Goal: Communication & Community: Answer question/provide support

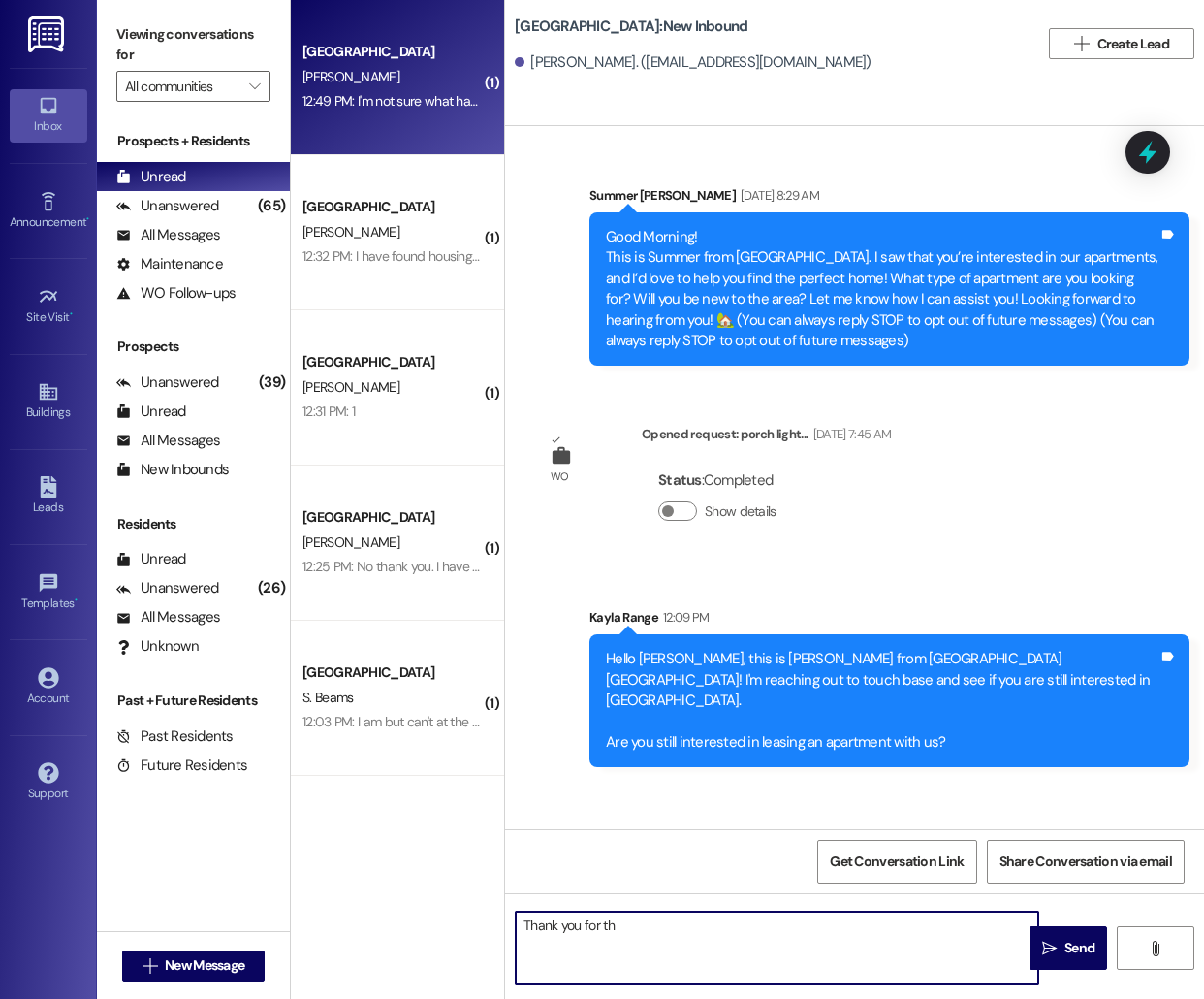
scroll to position [110, 0]
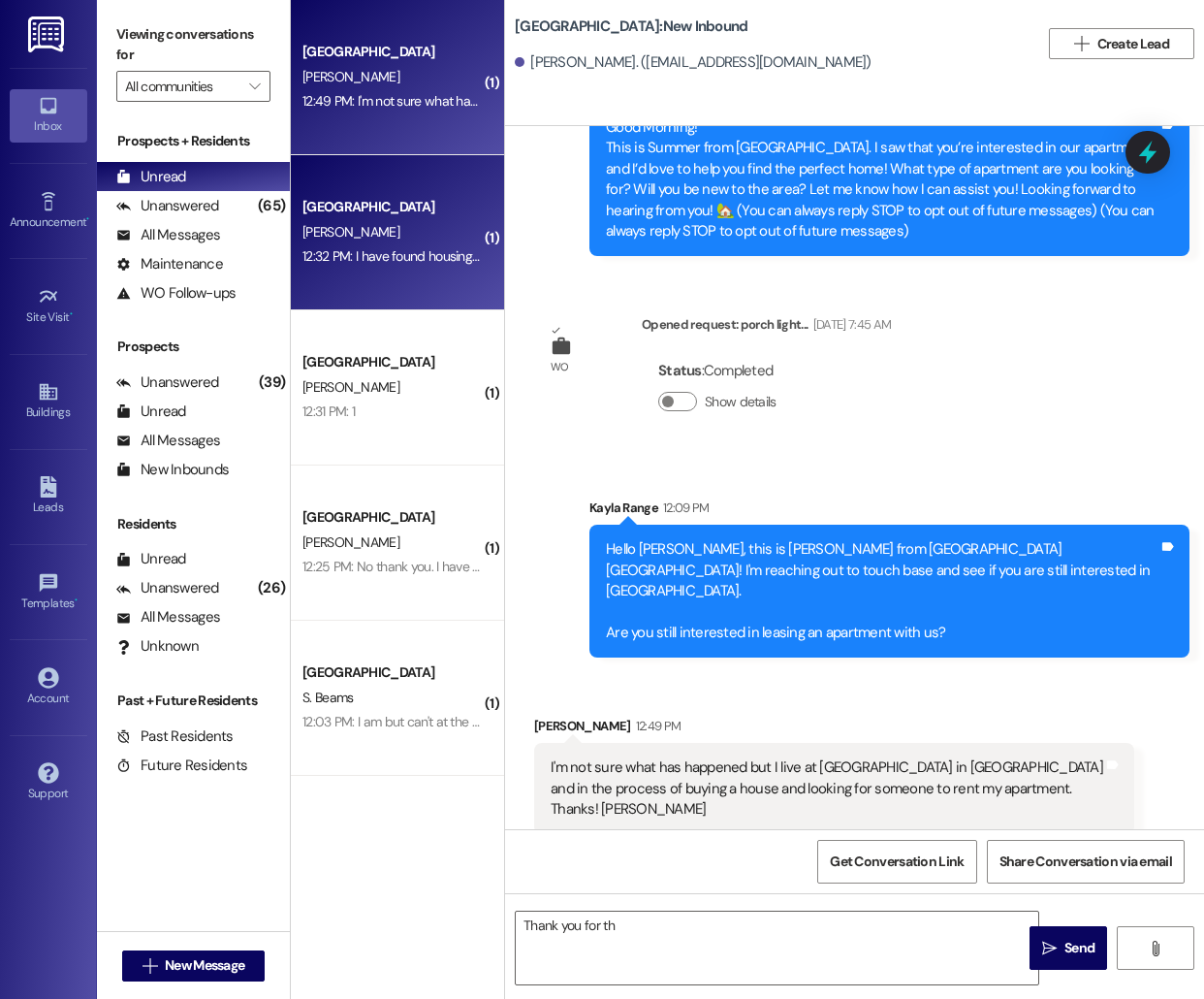
click at [404, 246] on div "12:32 PM: I have found housing and am no longer interested at this time. Thank …" at bounding box center [392, 256] width 183 height 24
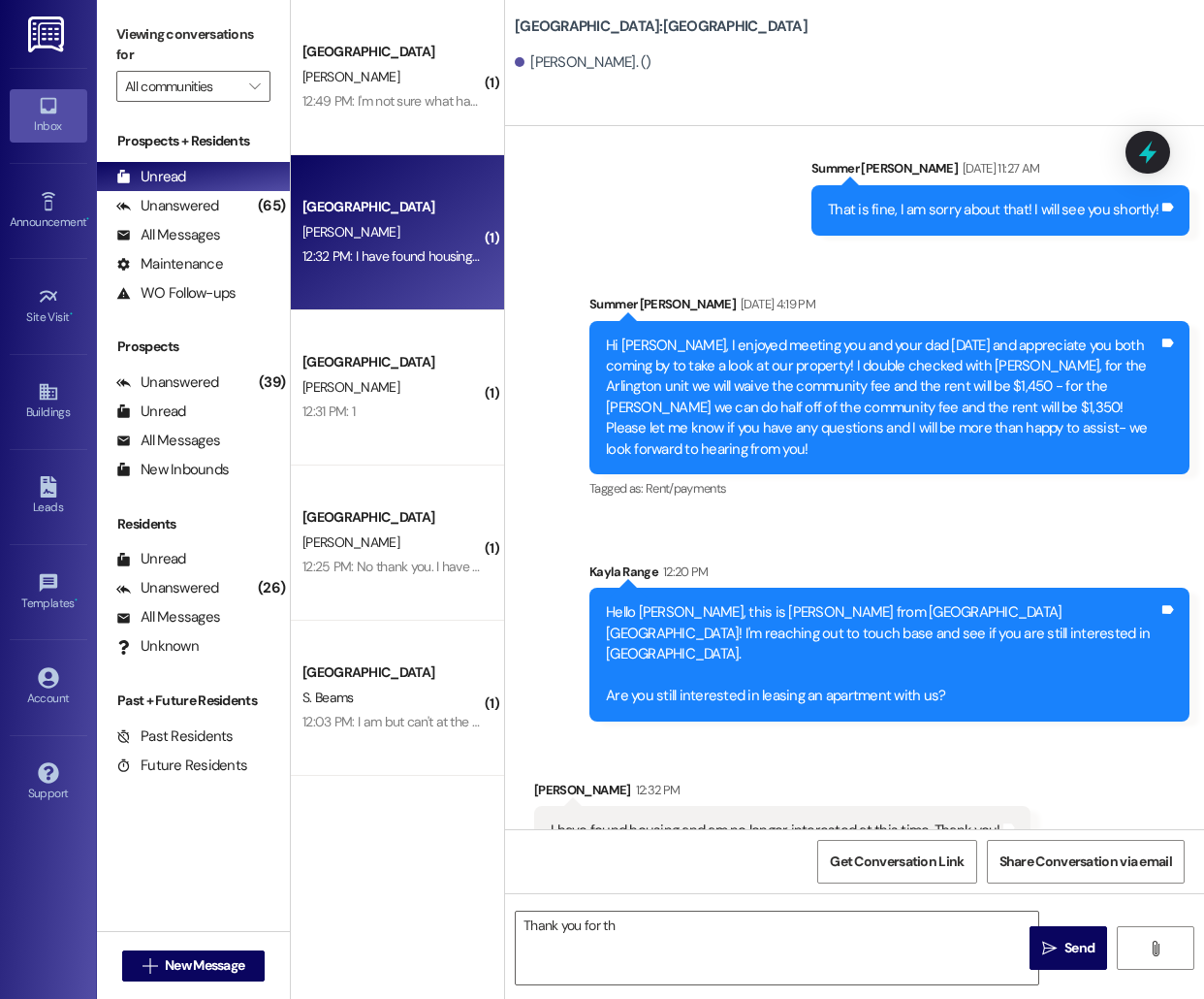
scroll to position [1638, 0]
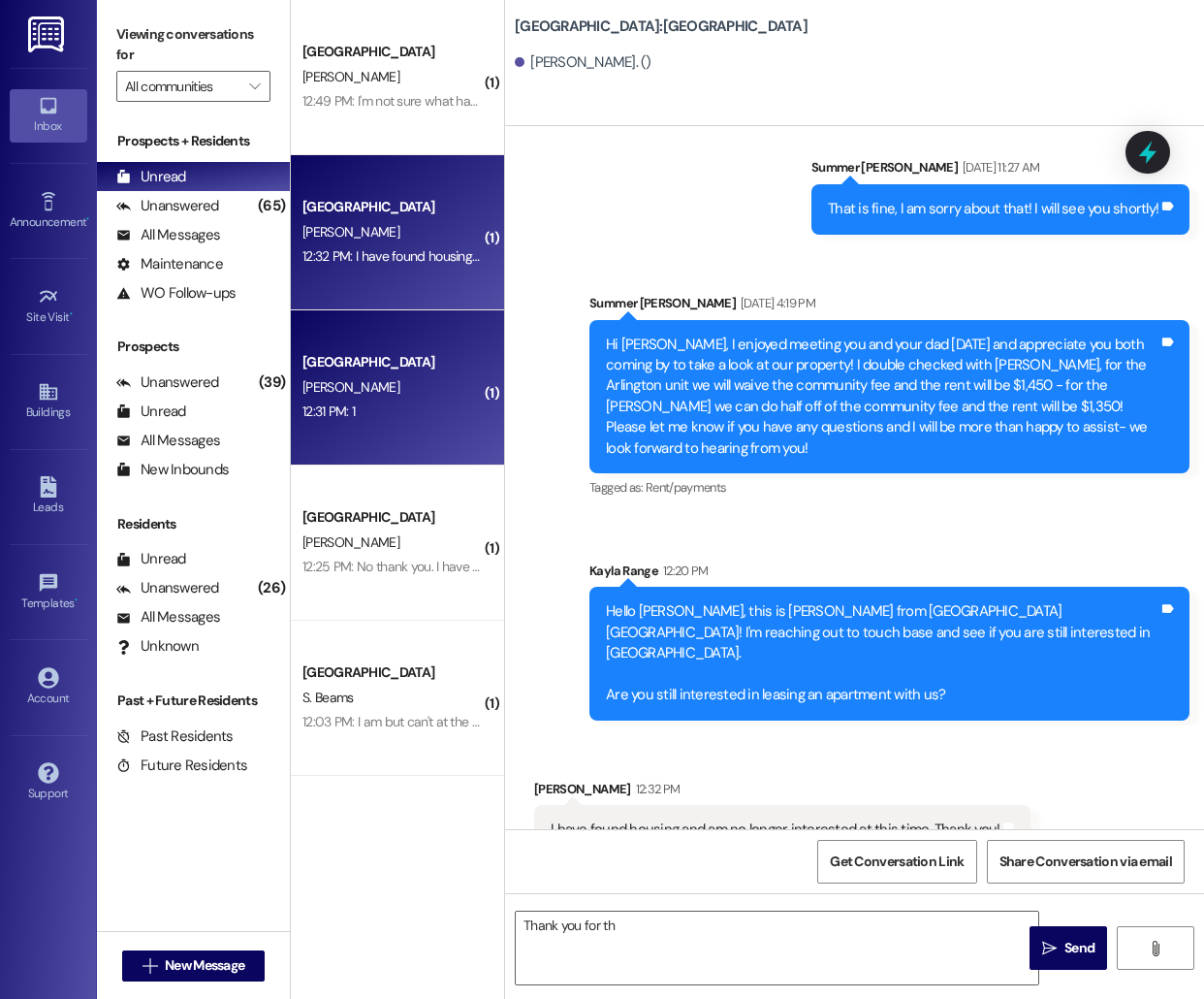
click at [411, 375] on div "[PERSON_NAME]" at bounding box center [392, 387] width 183 height 24
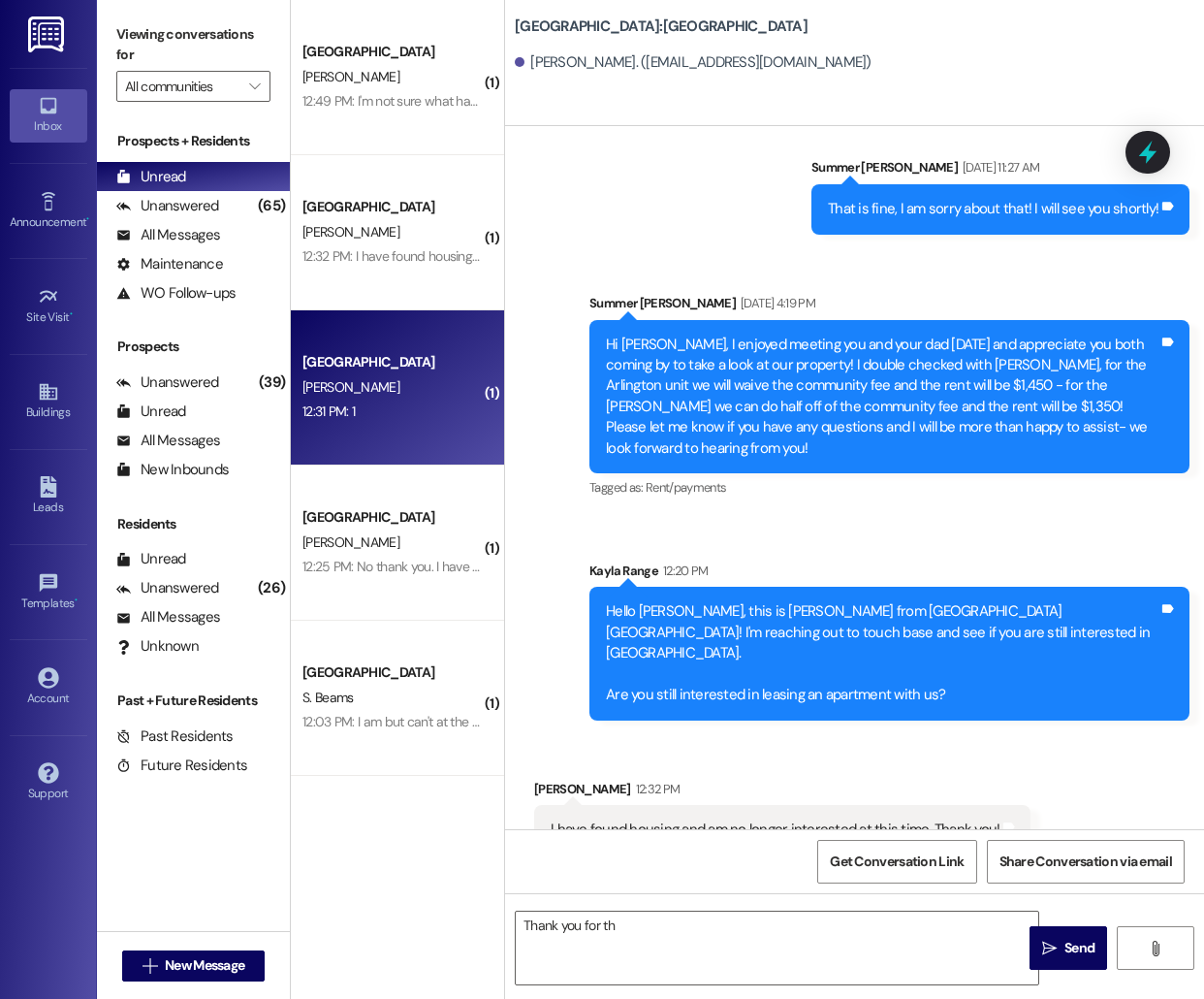
scroll to position [228, 0]
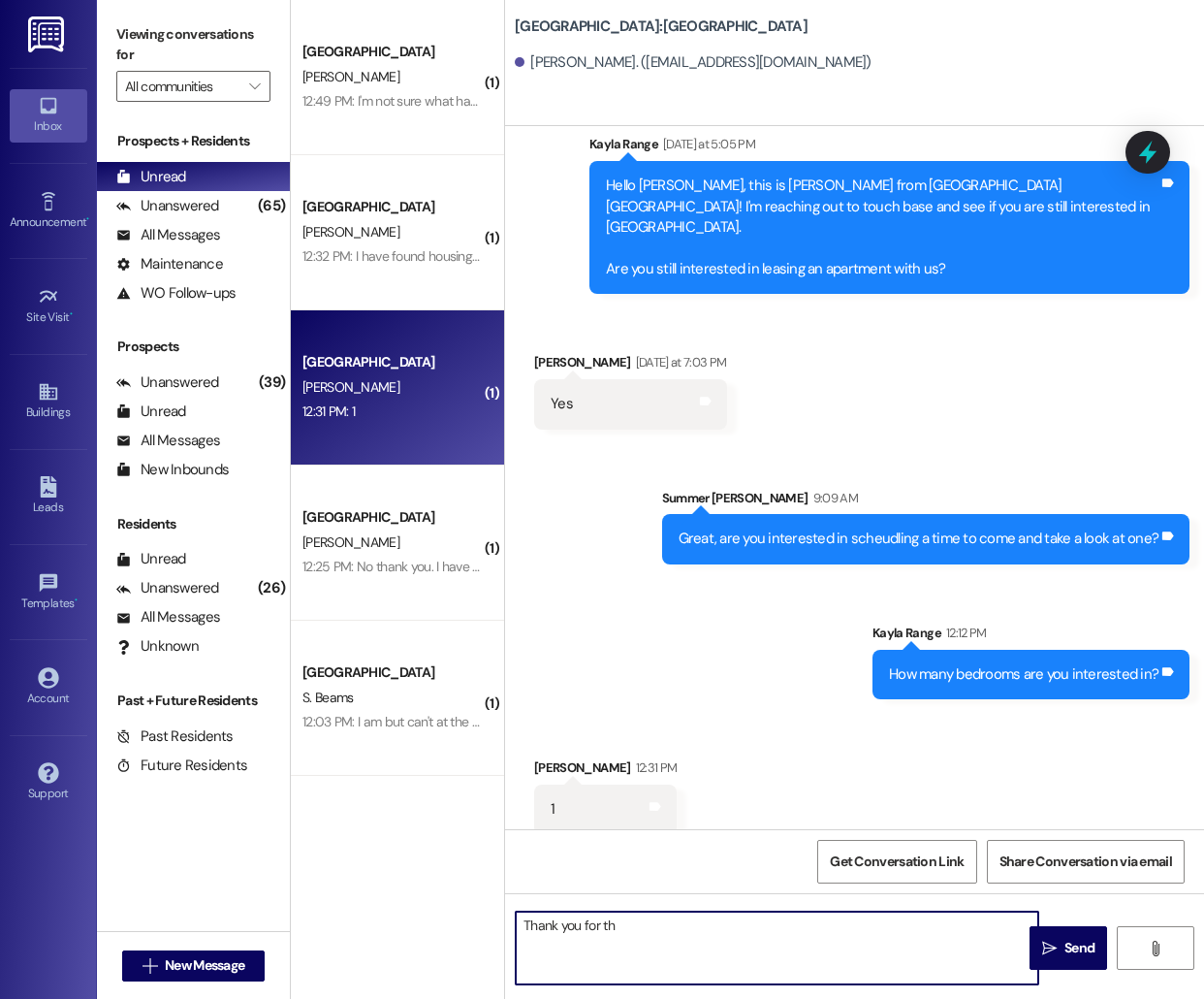
click at [633, 941] on textarea "Thank you for th" at bounding box center [776, 947] width 522 height 73
type textarea "Great! We have 1 bedrooms available for immediate move-in, how soon are you loo…"
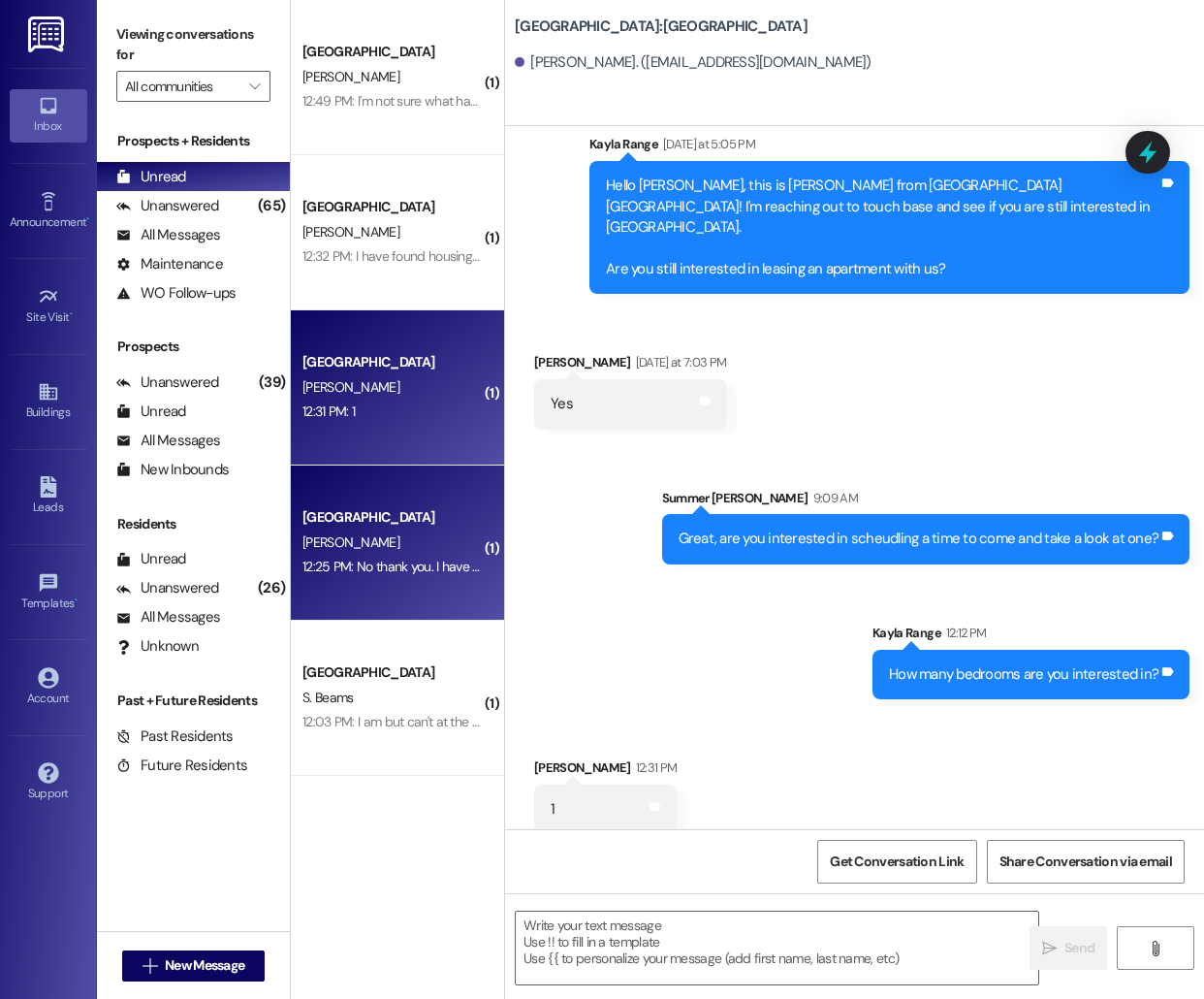
click at [405, 571] on div "12:25 PM: No thank you. I have found a different place. 12:25 PM: No thank you.…" at bounding box center [452, 566] width 302 height 18
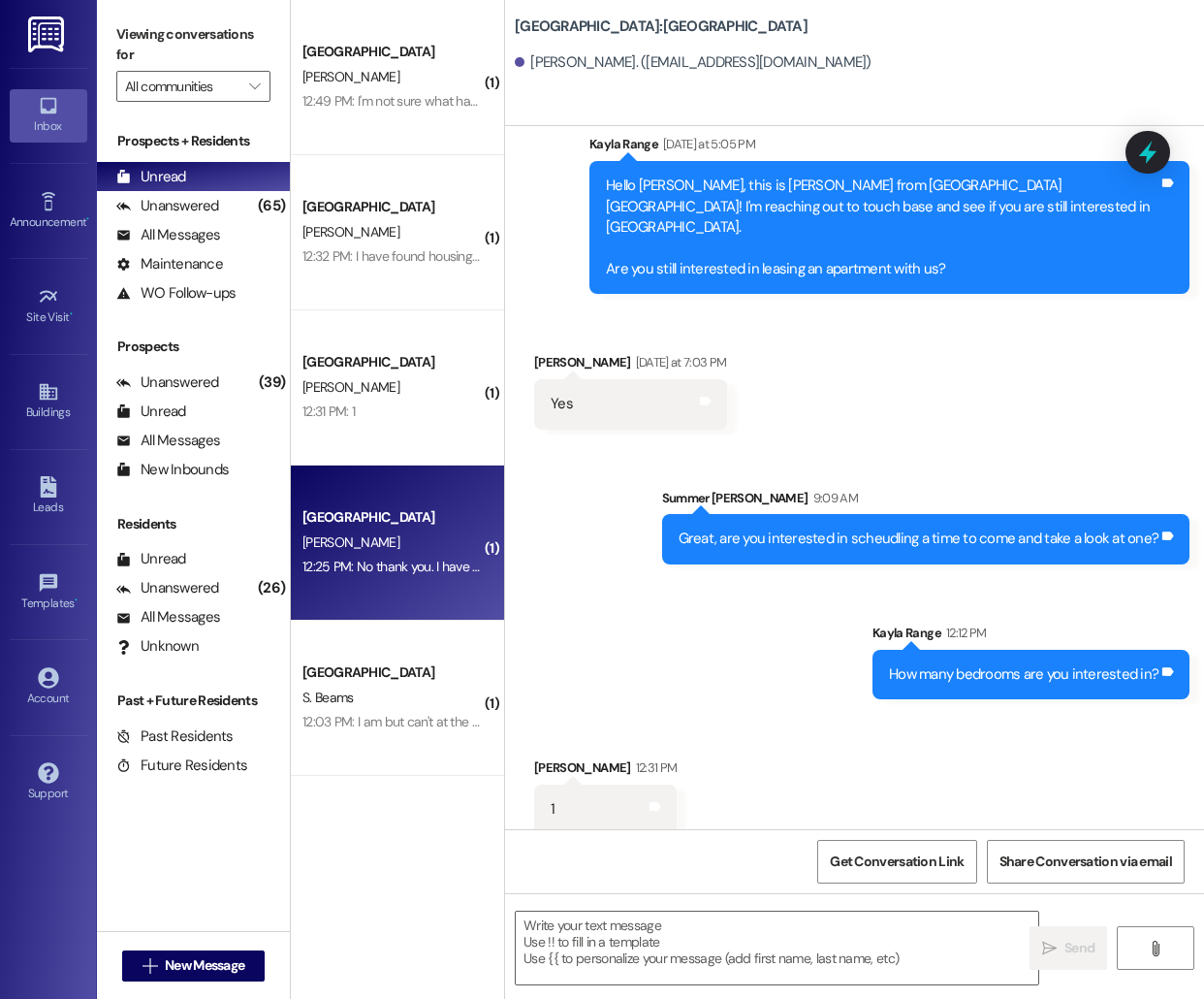
scroll to position [0, 0]
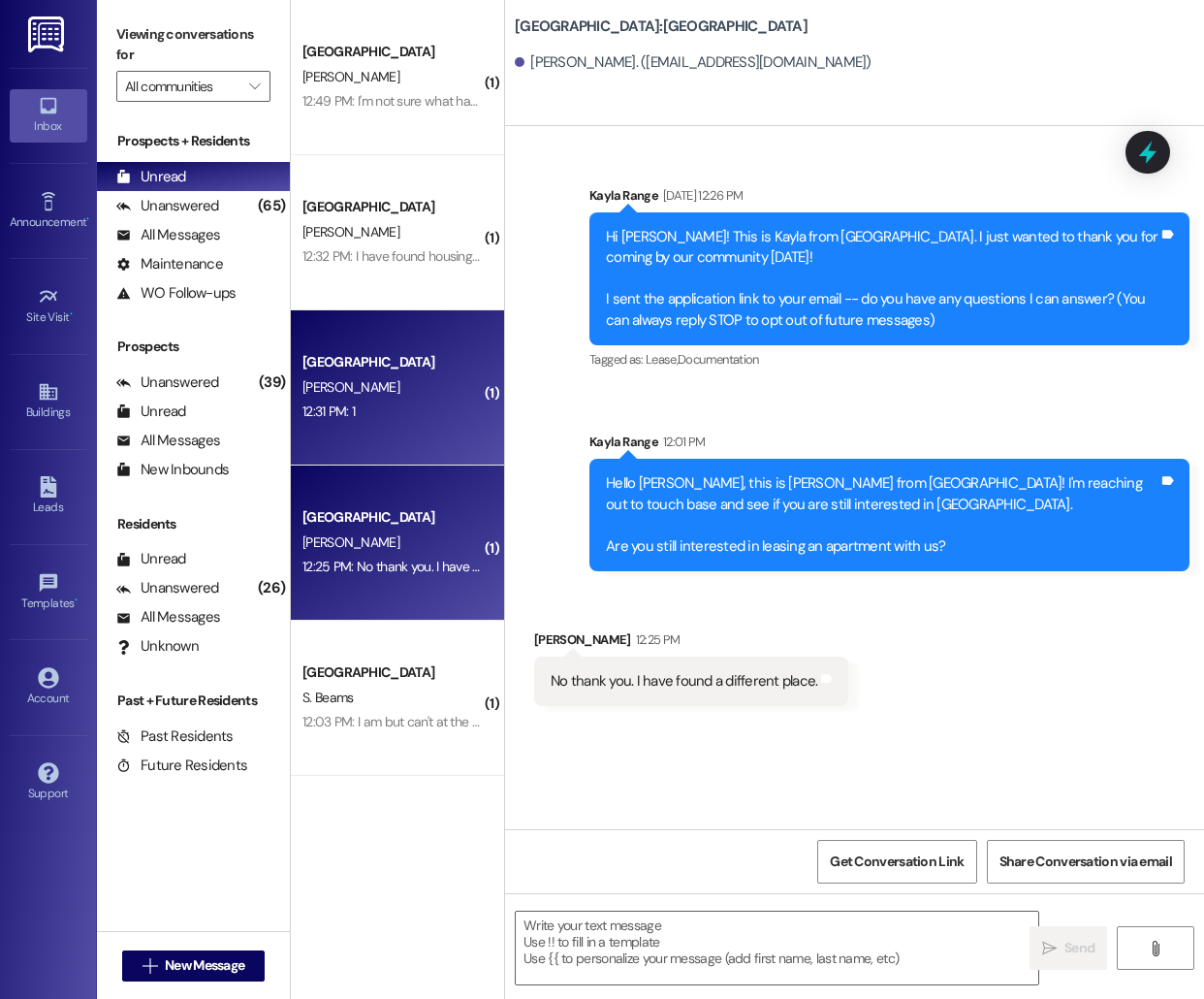
click at [420, 427] on div "[GEOGRAPHIC_DATA][PERSON_NAME] 12:31 PM: 1 12:31 PM: 1" at bounding box center [398, 388] width 213 height 156
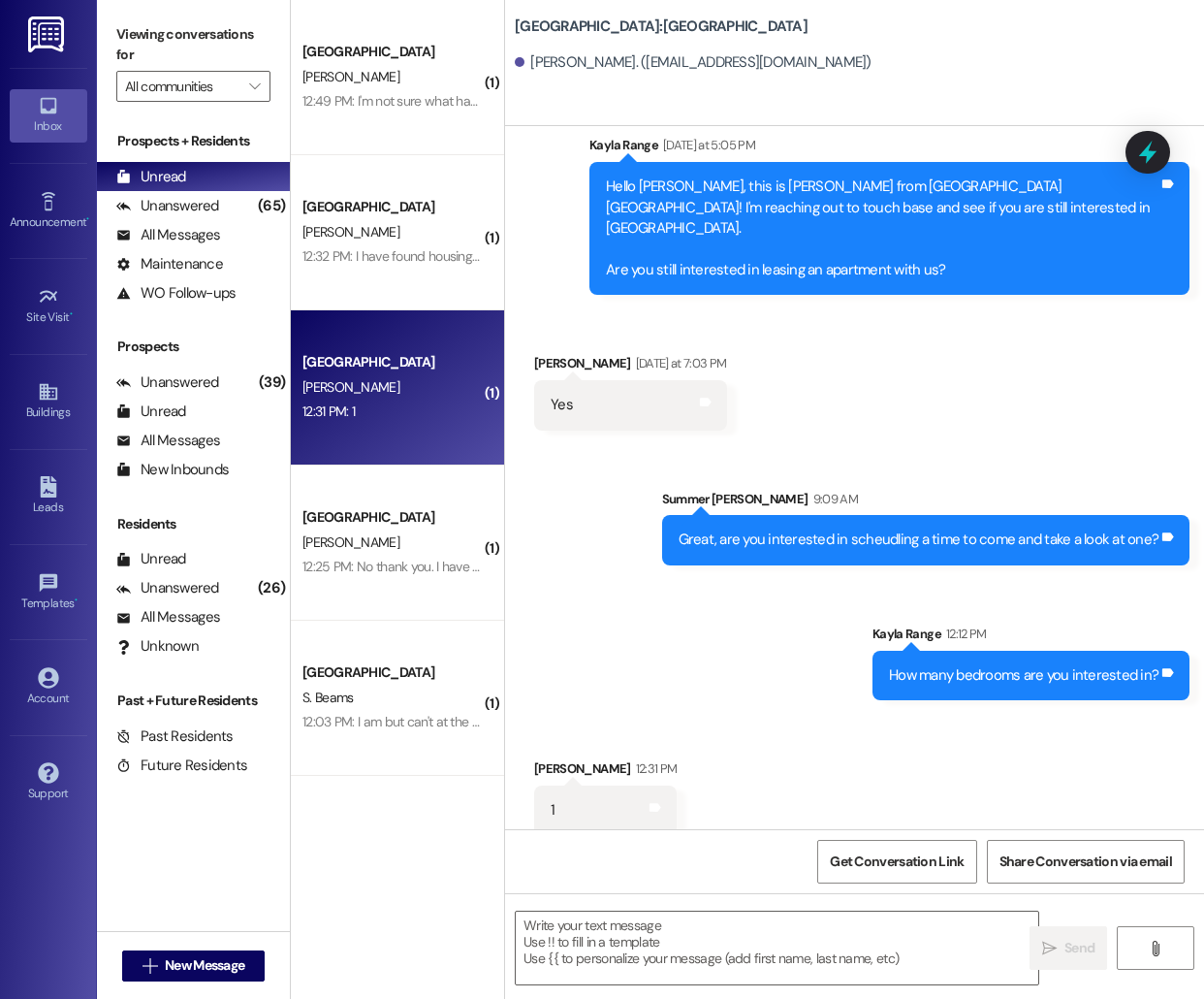
scroll to position [384, 0]
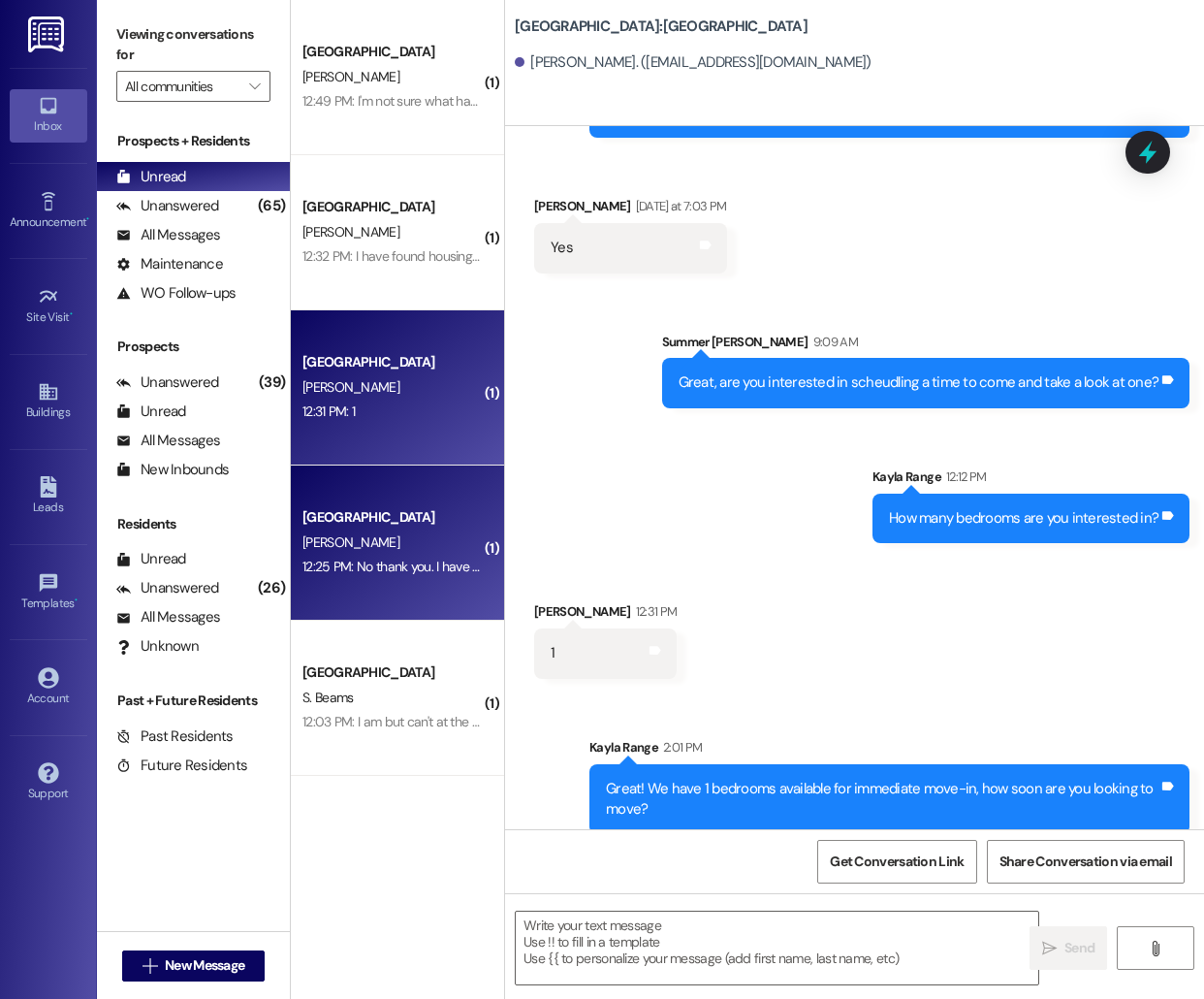
click at [380, 534] on div "[PERSON_NAME]" at bounding box center [392, 542] width 183 height 24
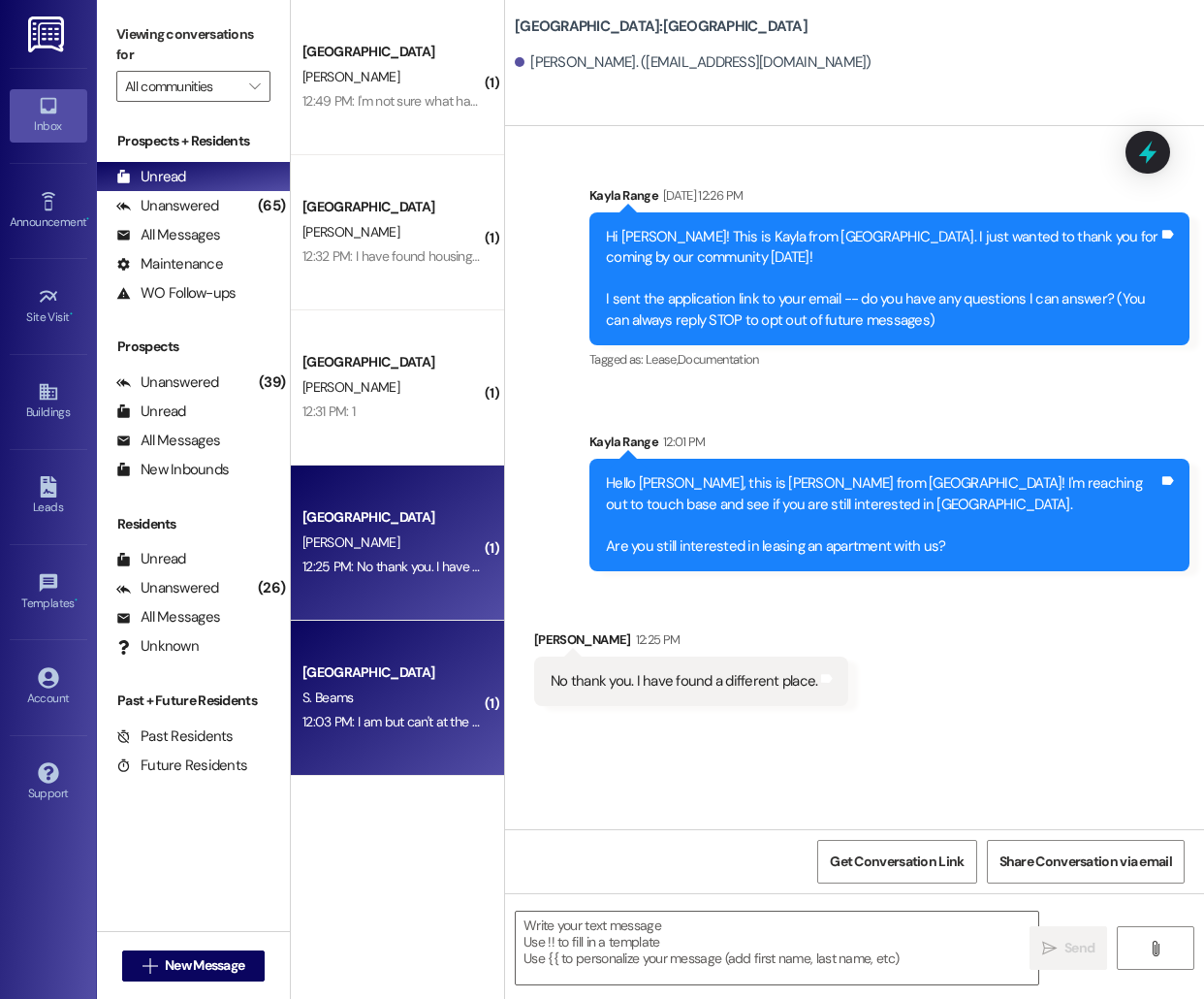
click at [438, 721] on div "12:03 PM: I am but can't at the moment because of funds and situation. When tha…" at bounding box center [775, 722] width 948 height 18
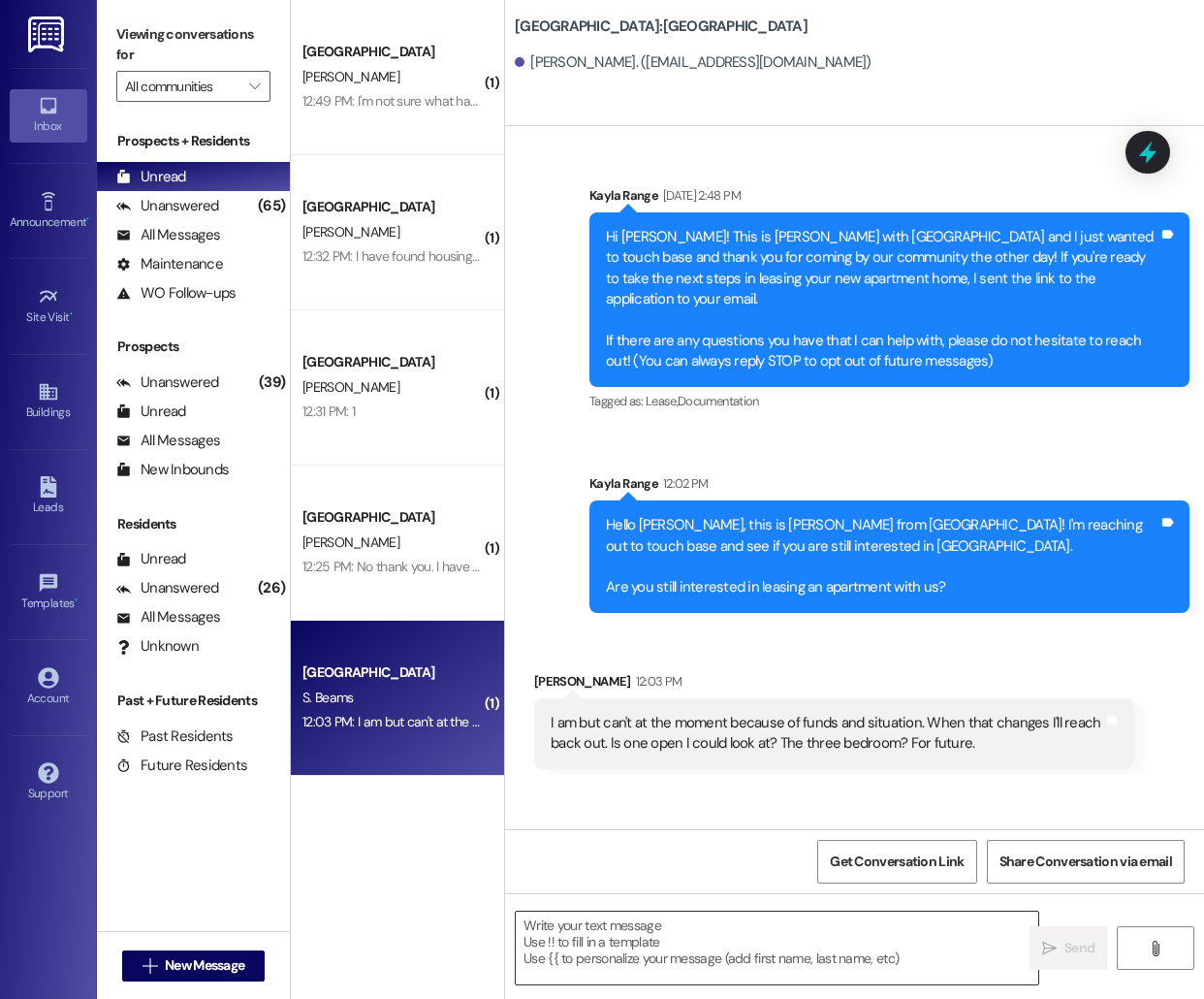
click at [710, 939] on textarea at bounding box center [776, 947] width 522 height 73
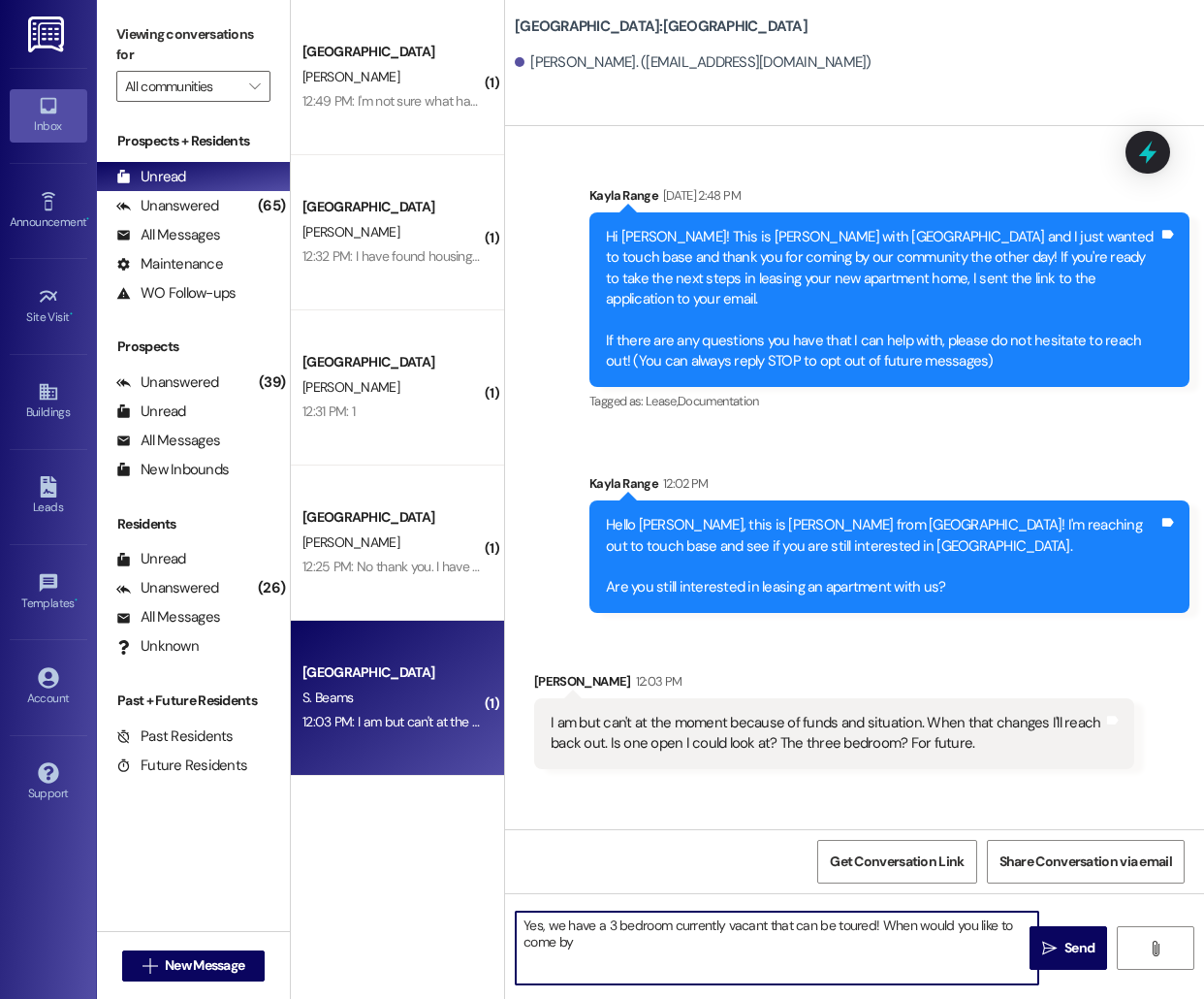
type textarea "Yes, we have a 3 bedroom currently vacant that can be toured! When would you li…"
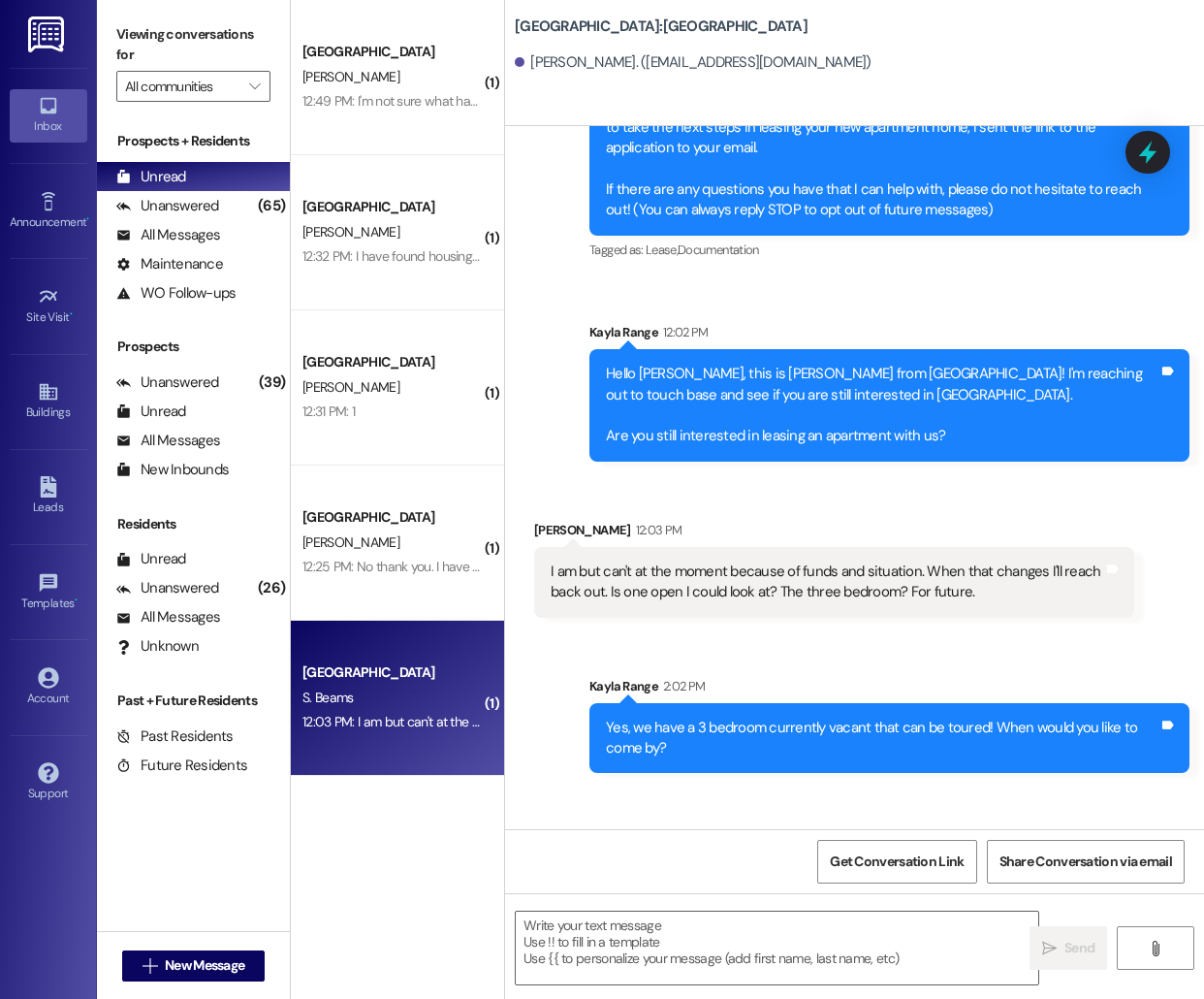
scroll to position [224, 0]
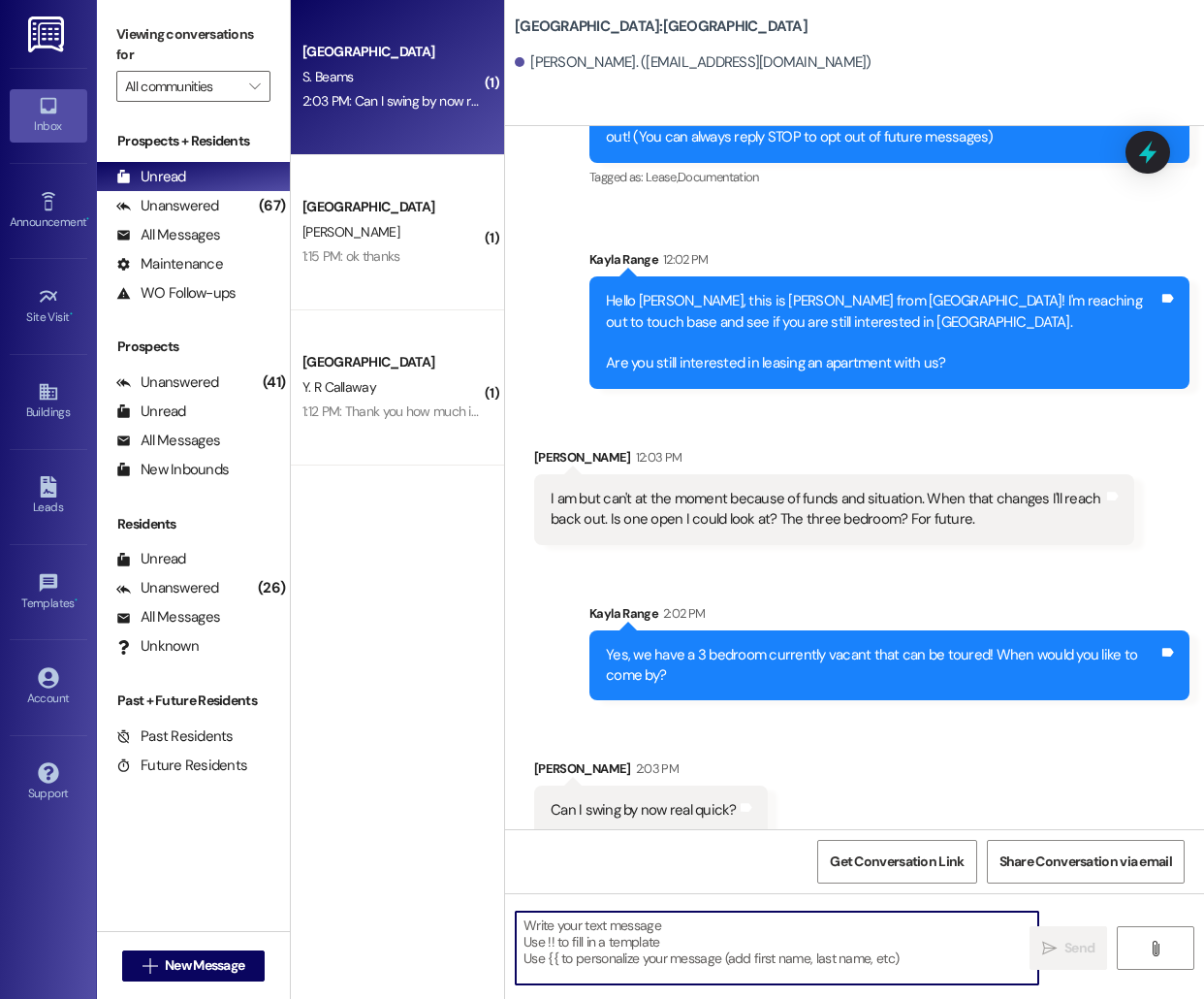
click at [580, 918] on textarea at bounding box center [776, 947] width 522 height 73
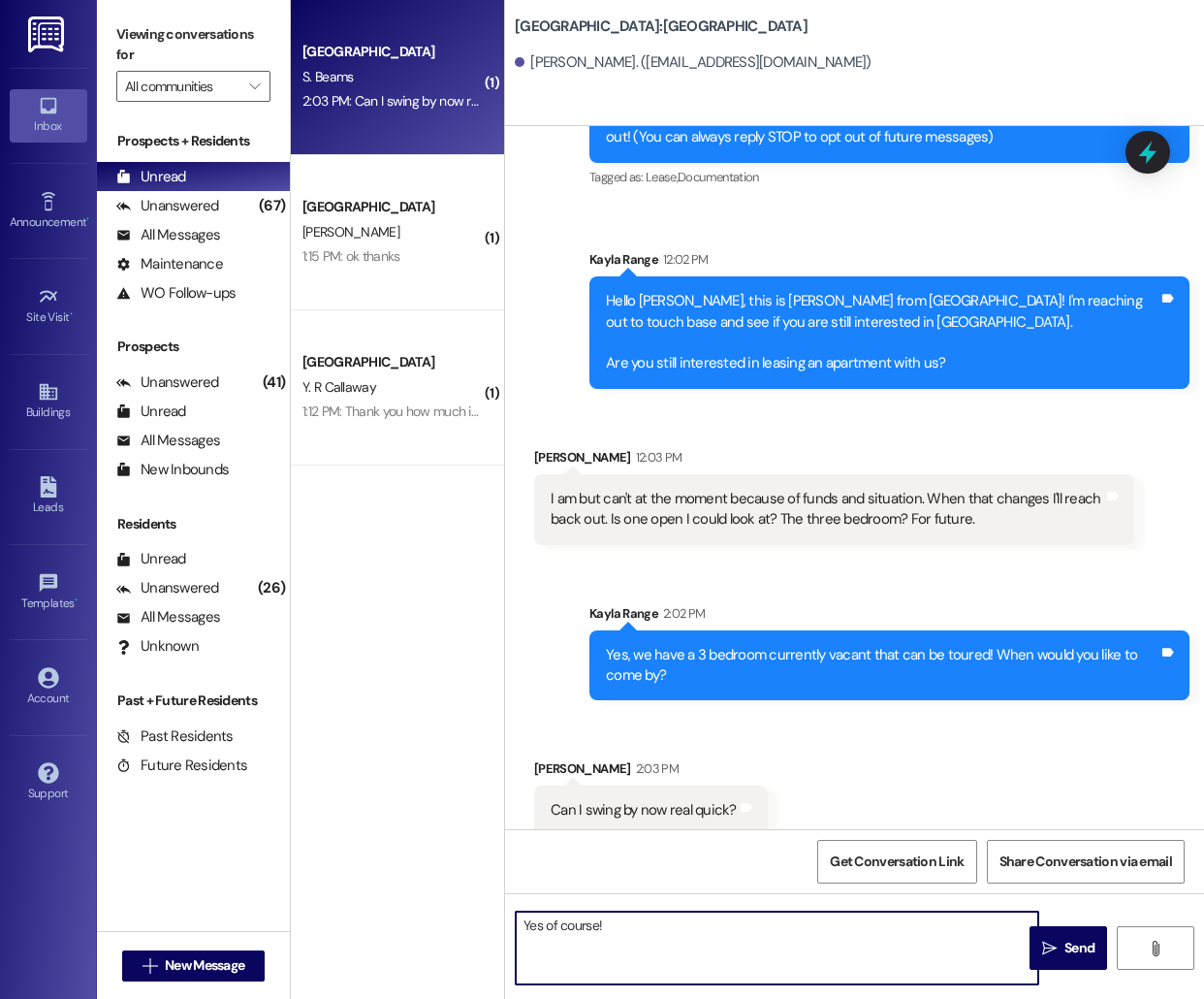
type textarea "Yes of course!"
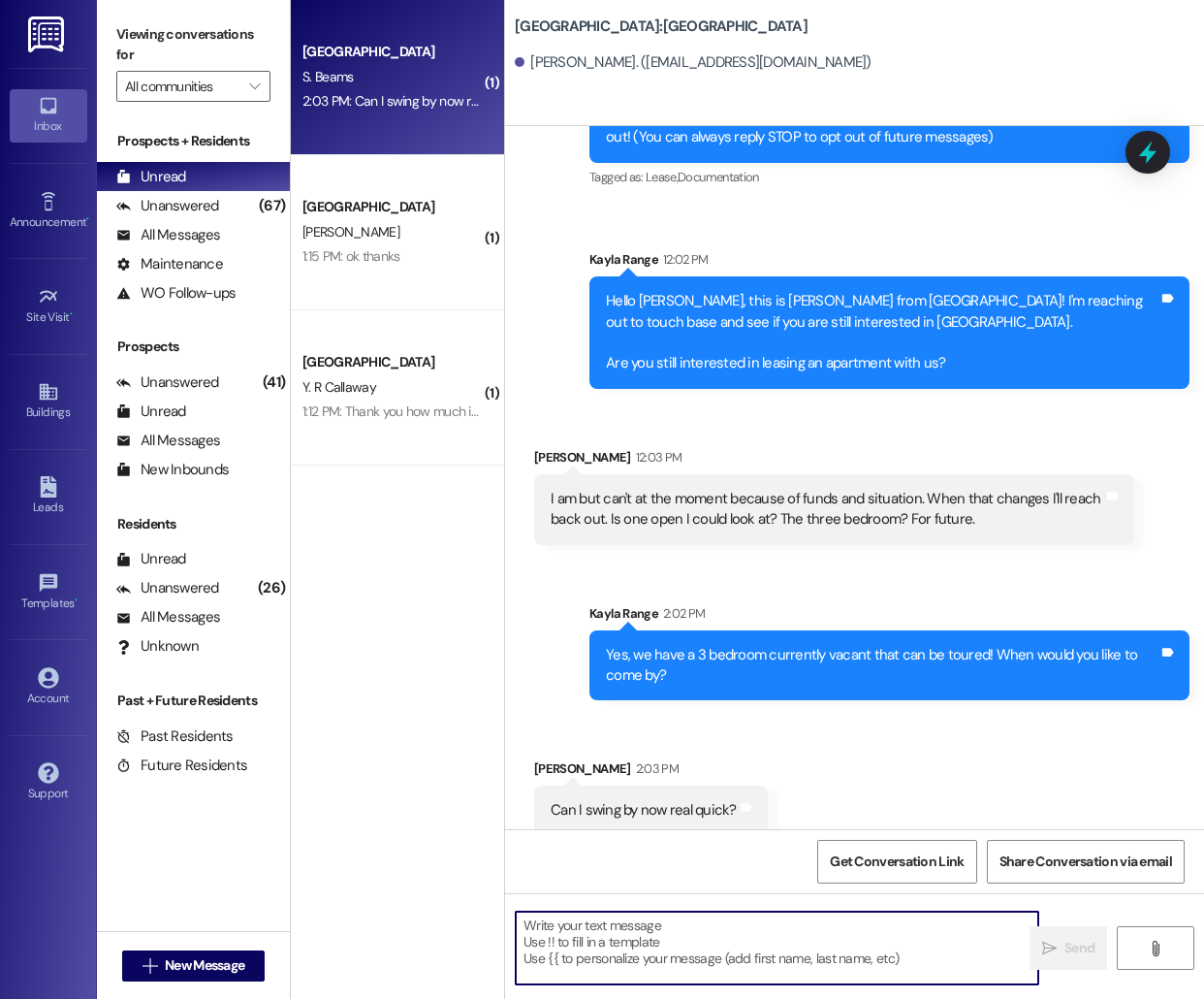
scroll to position [361, 0]
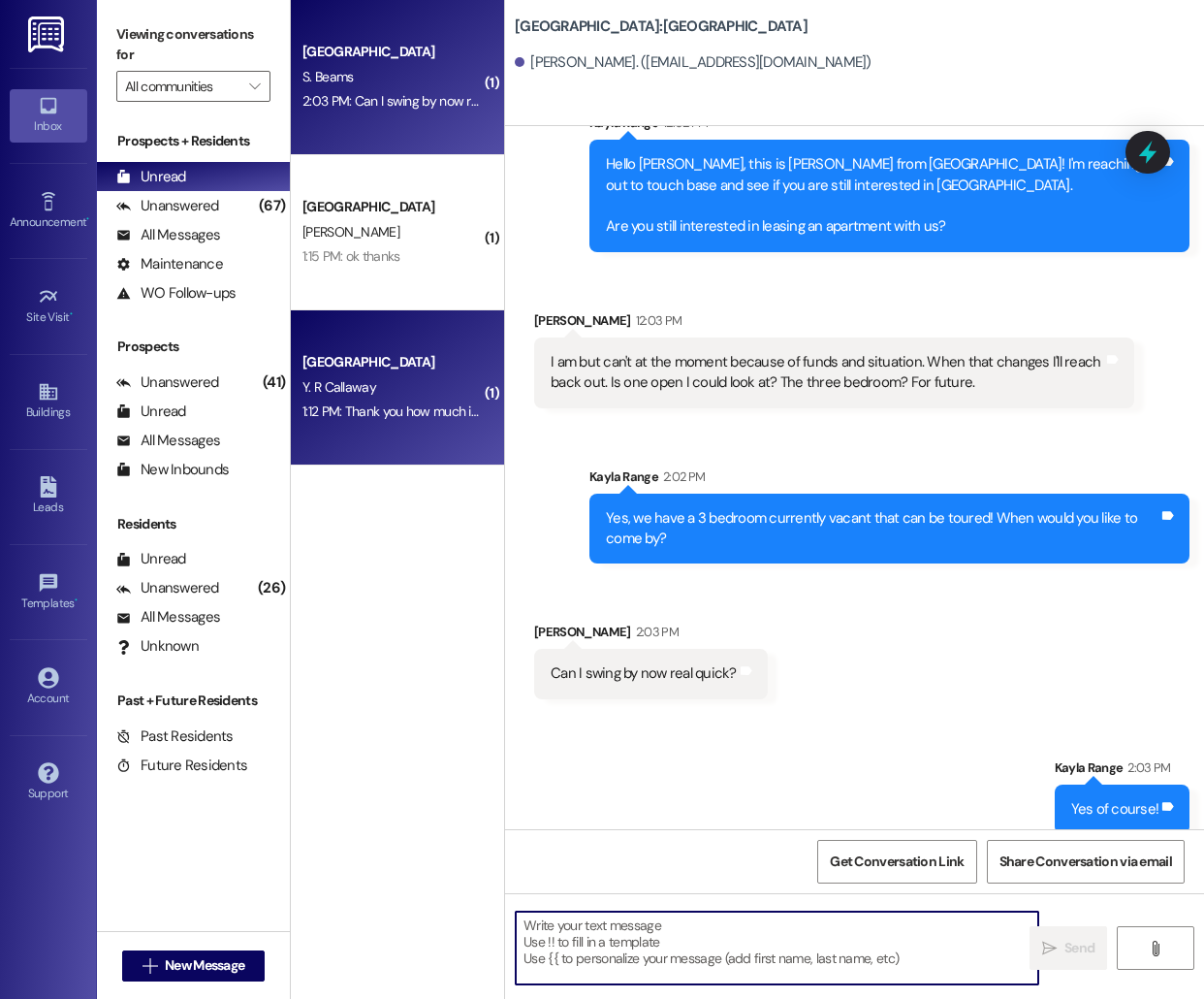
click at [410, 349] on div "[GEOGRAPHIC_DATA] Y. R Callaway 1:12 PM: Thank you how much is rent and what is…" at bounding box center [398, 388] width 213 height 156
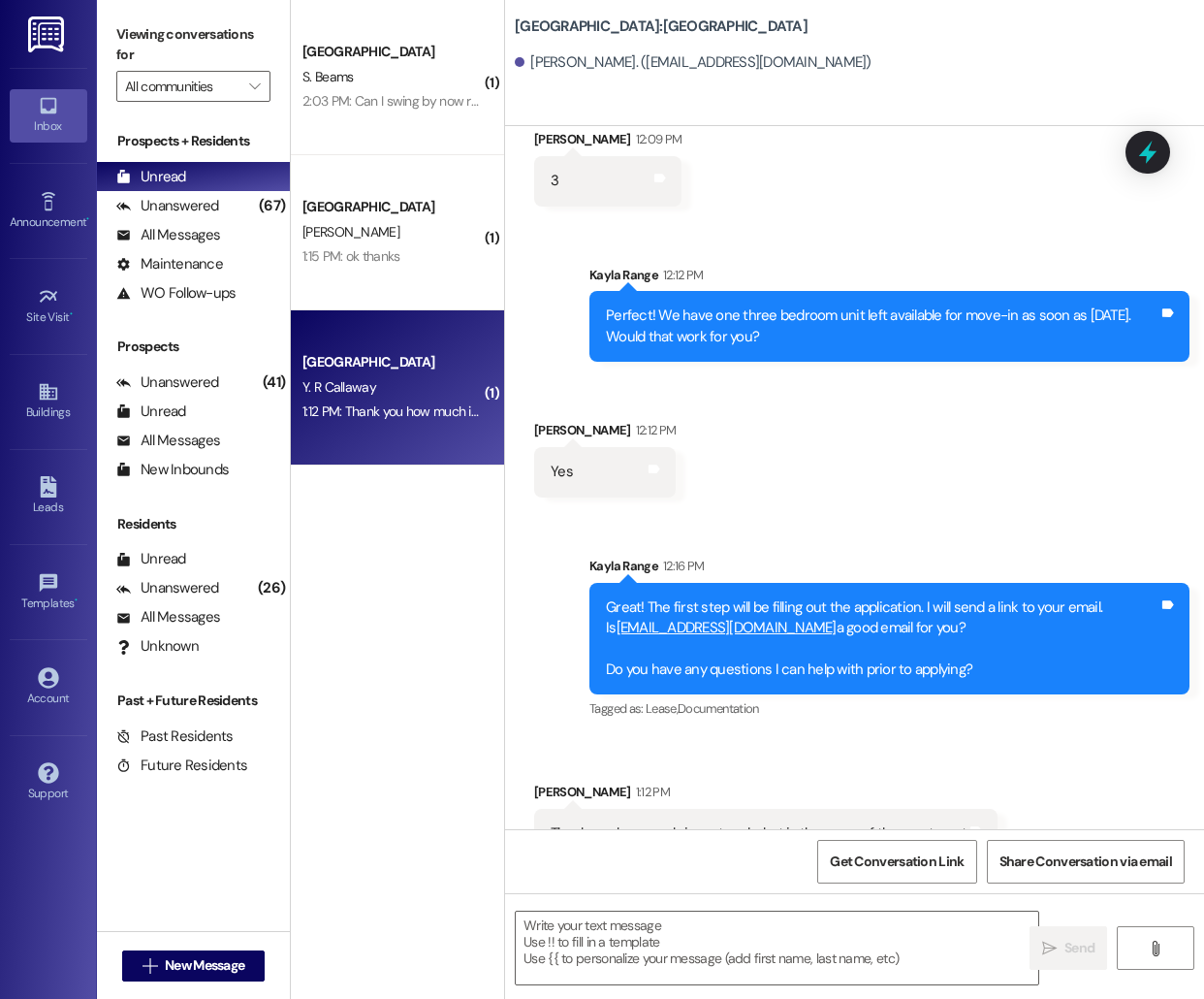
scroll to position [1199, 0]
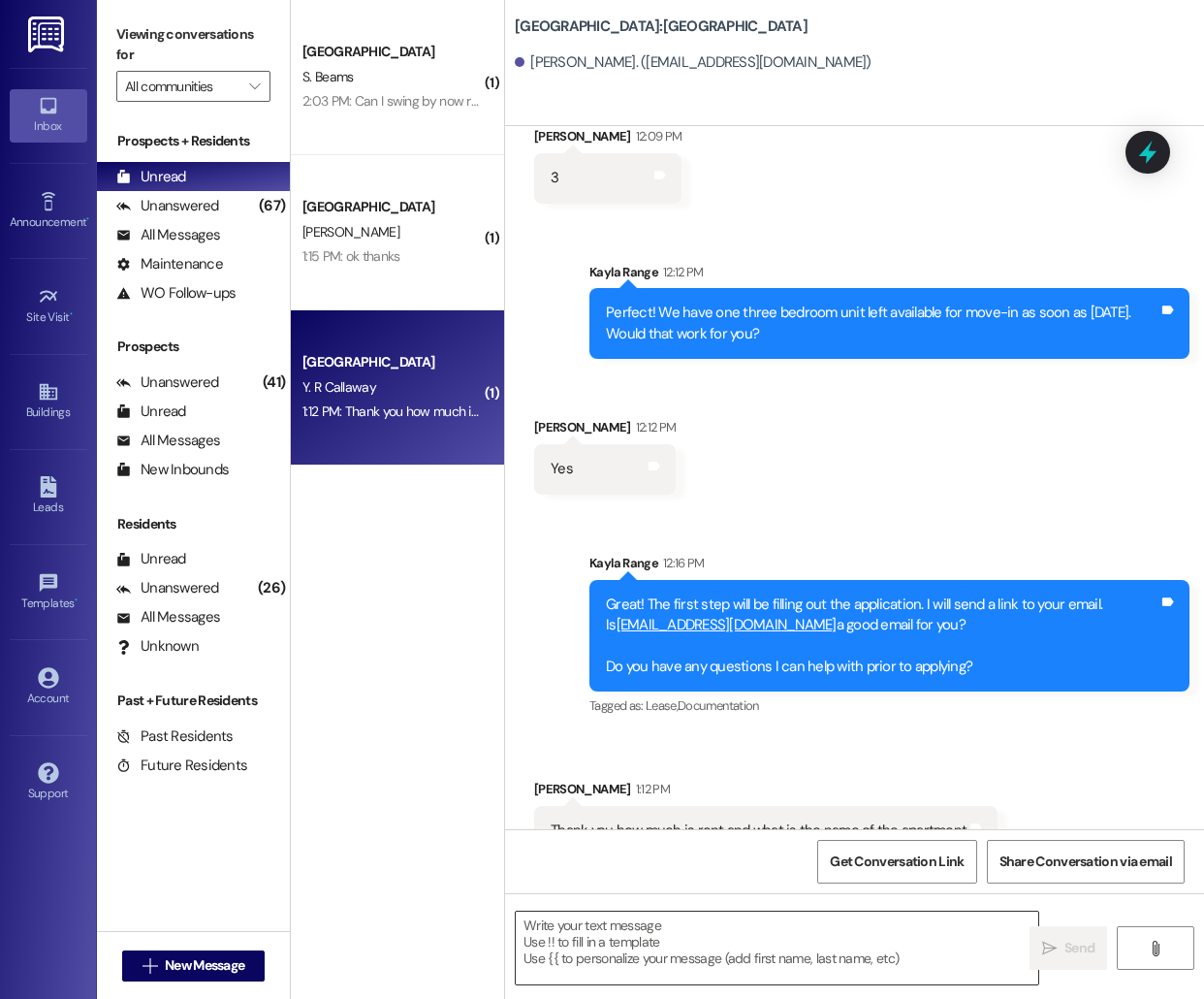
click at [602, 958] on textarea at bounding box center [776, 947] width 522 height 73
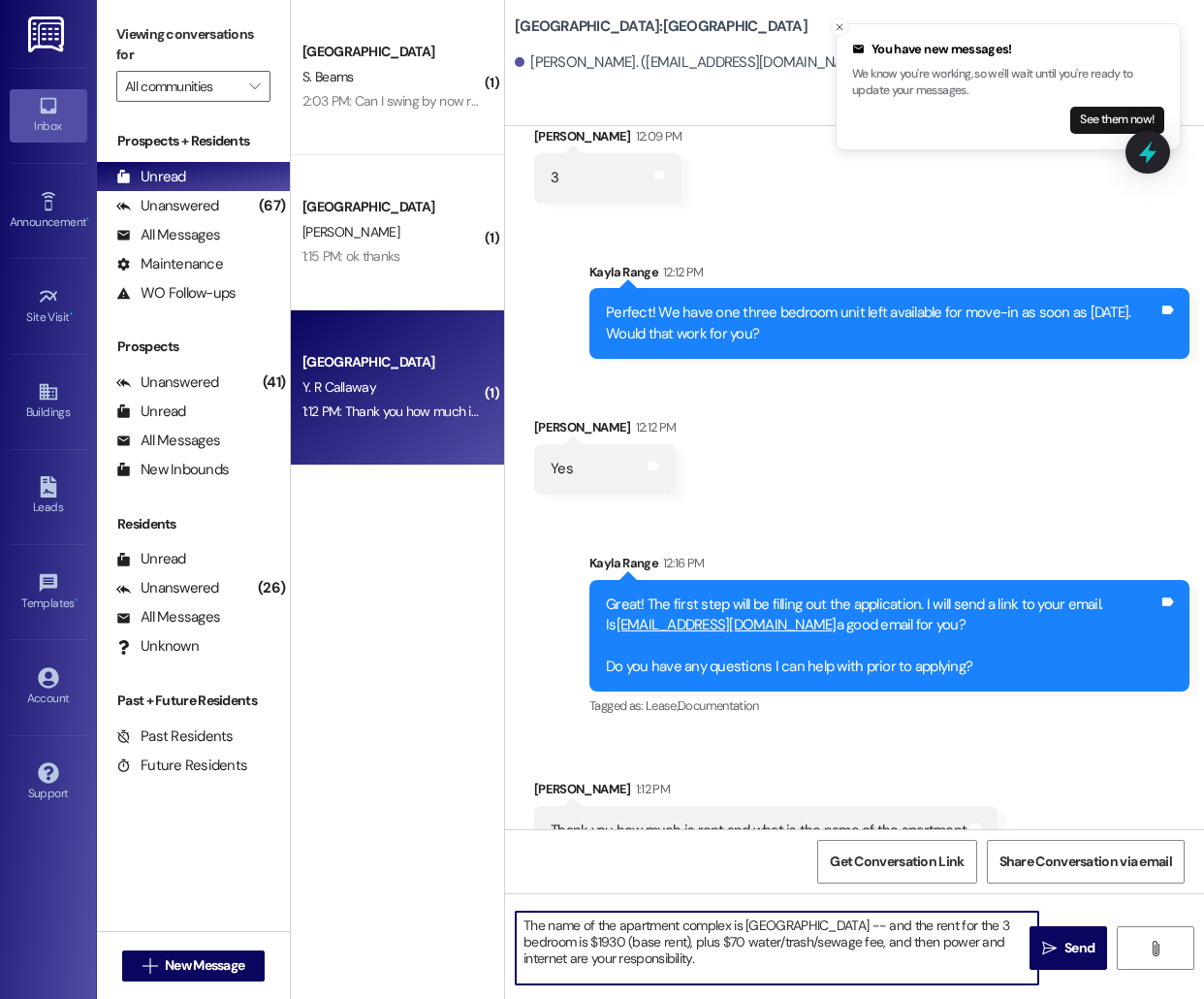
type textarea "The name of the apartment complex is [GEOGRAPHIC_DATA] -- and the rent for the …"
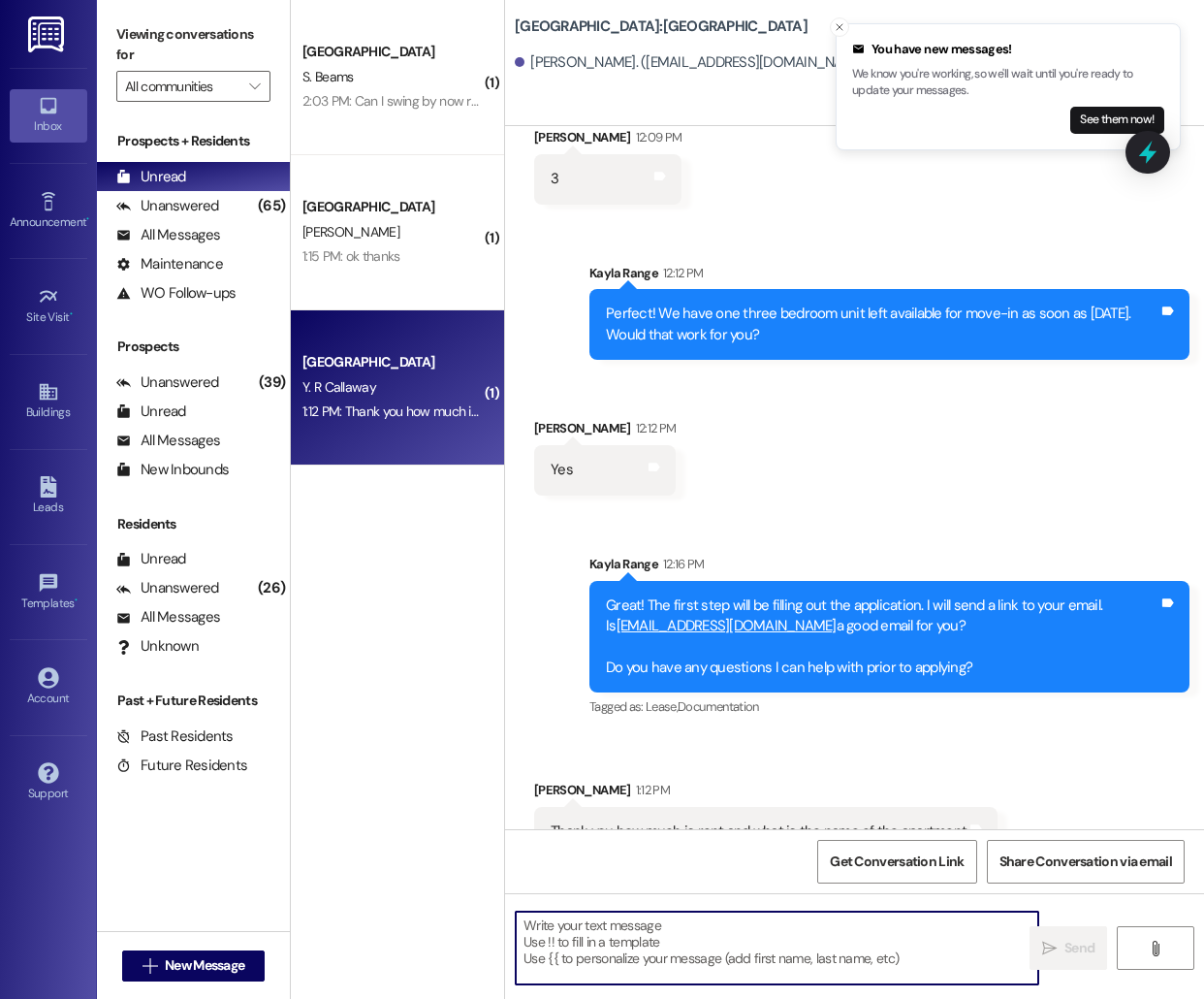
scroll to position [1376, 0]
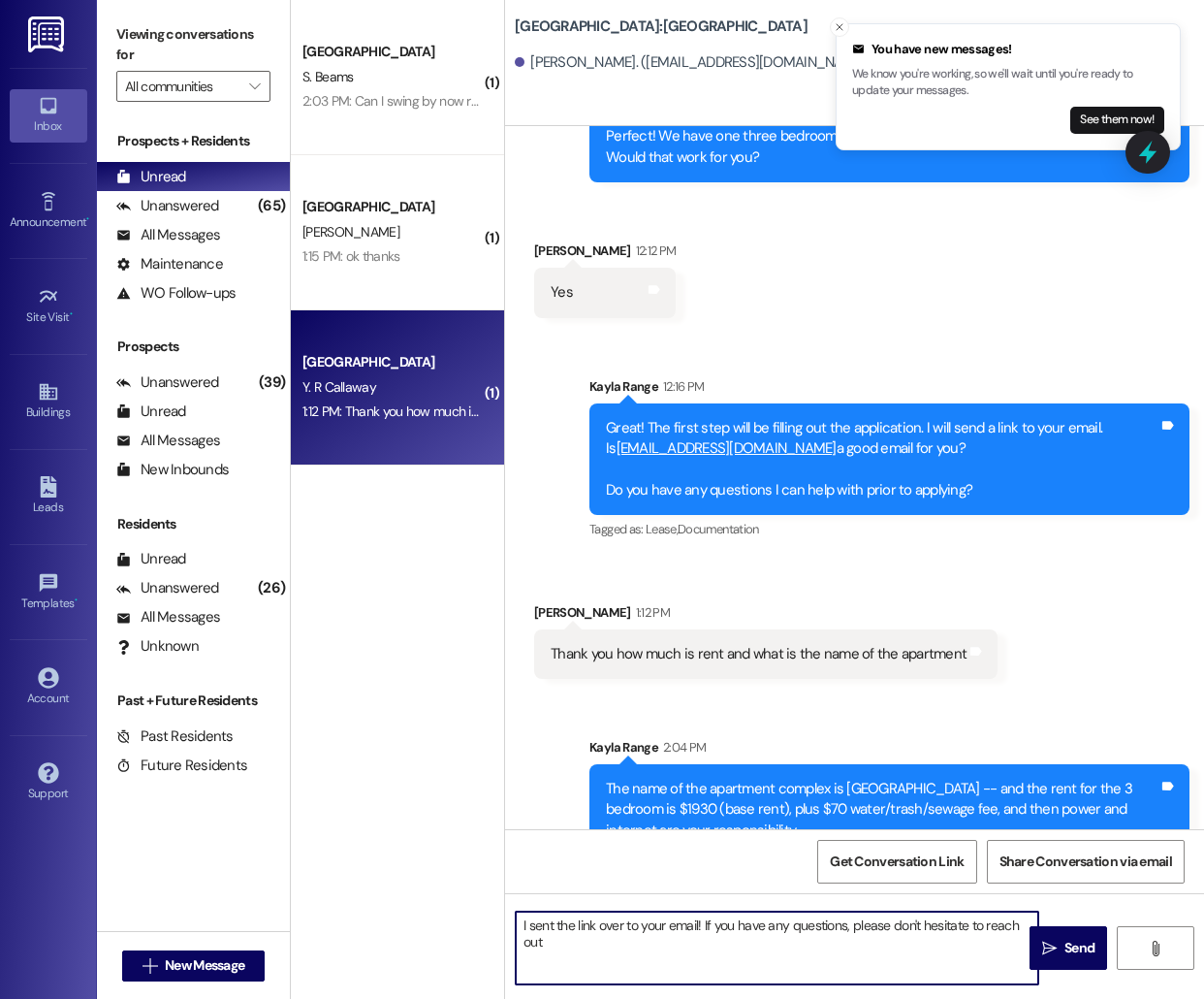
type textarea "I sent the link over to your email! If you have any questions, please don't hes…"
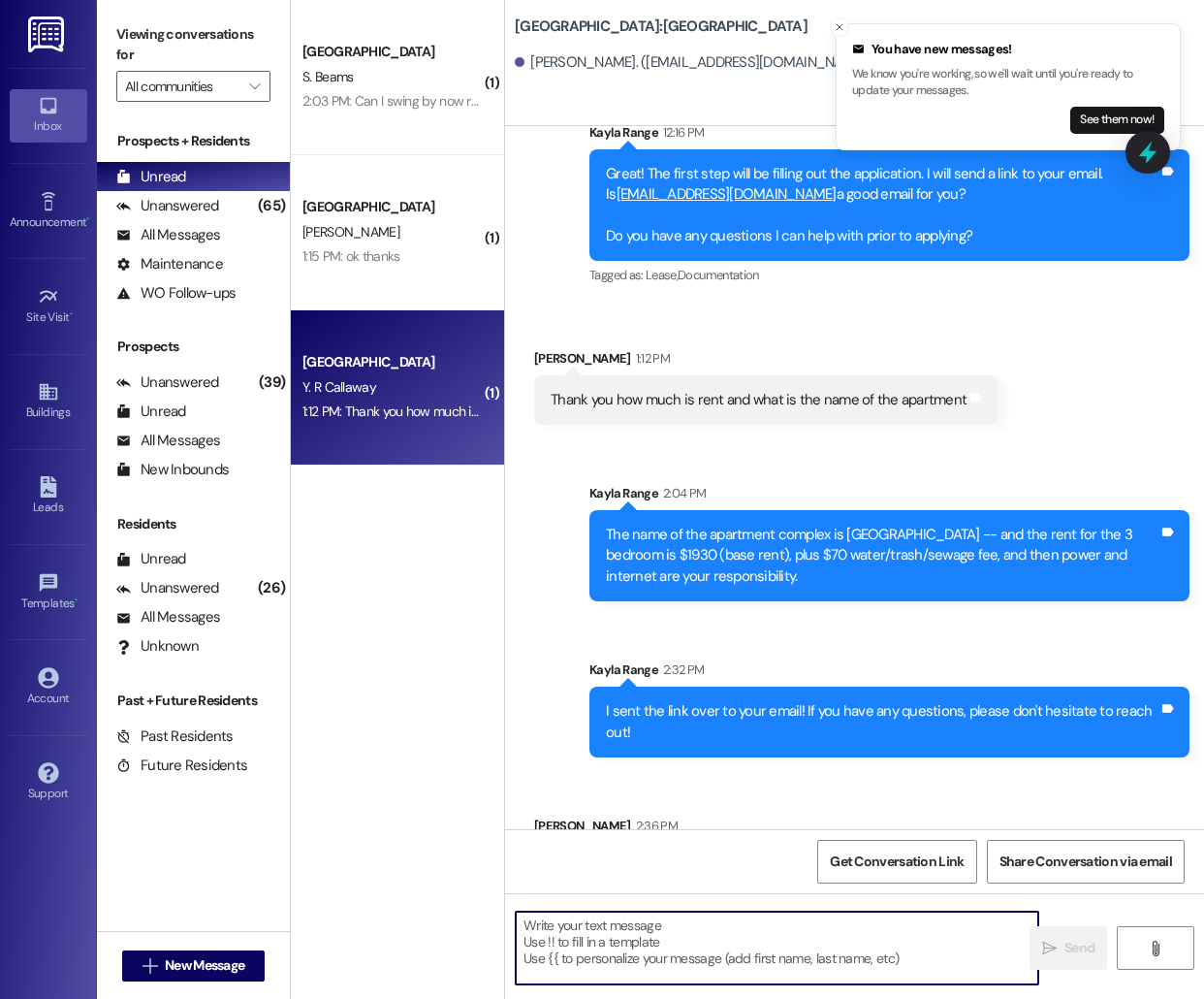
scroll to position [1666, 0]
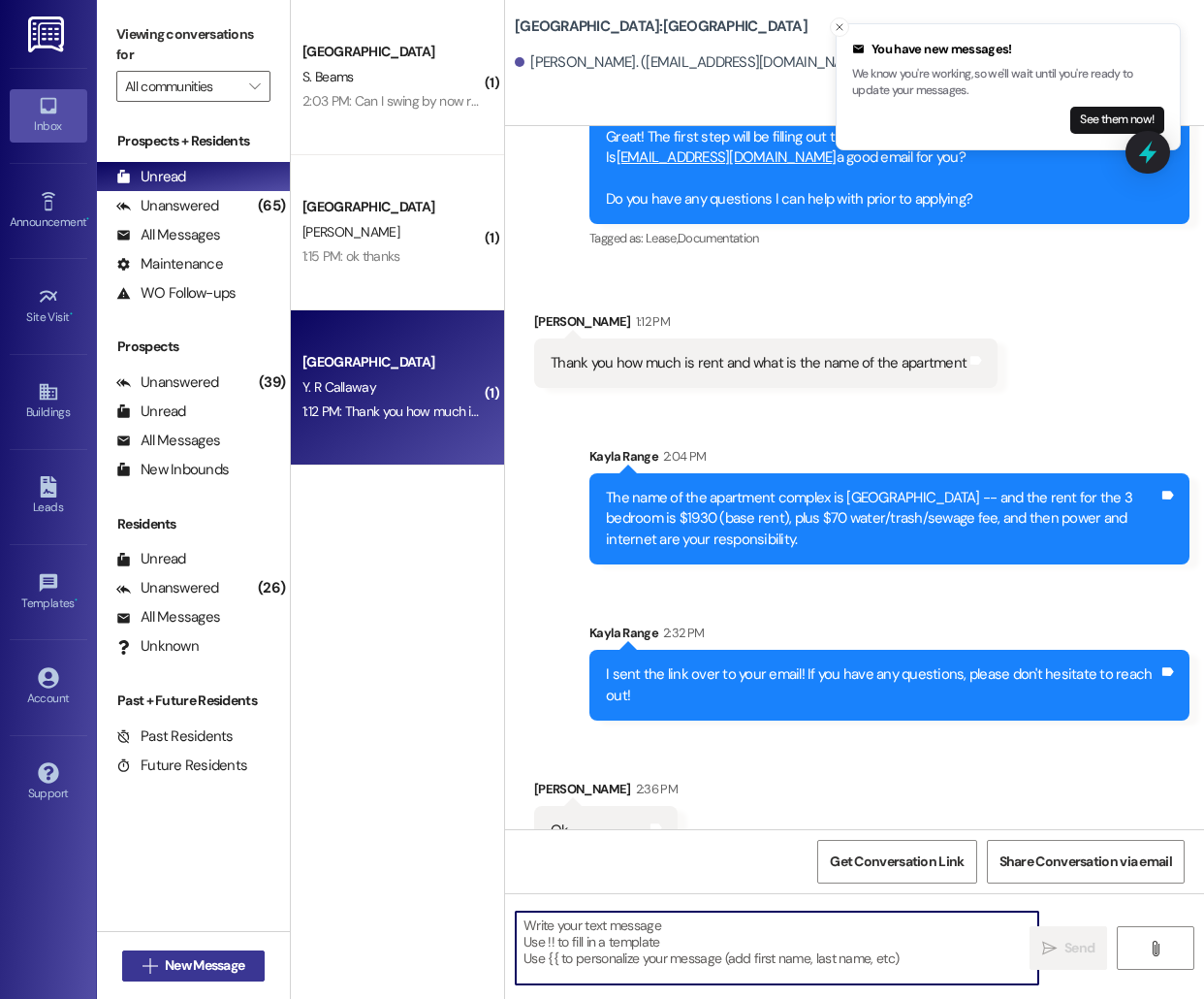
click at [179, 964] on span "New Message" at bounding box center [204, 965] width 80 height 20
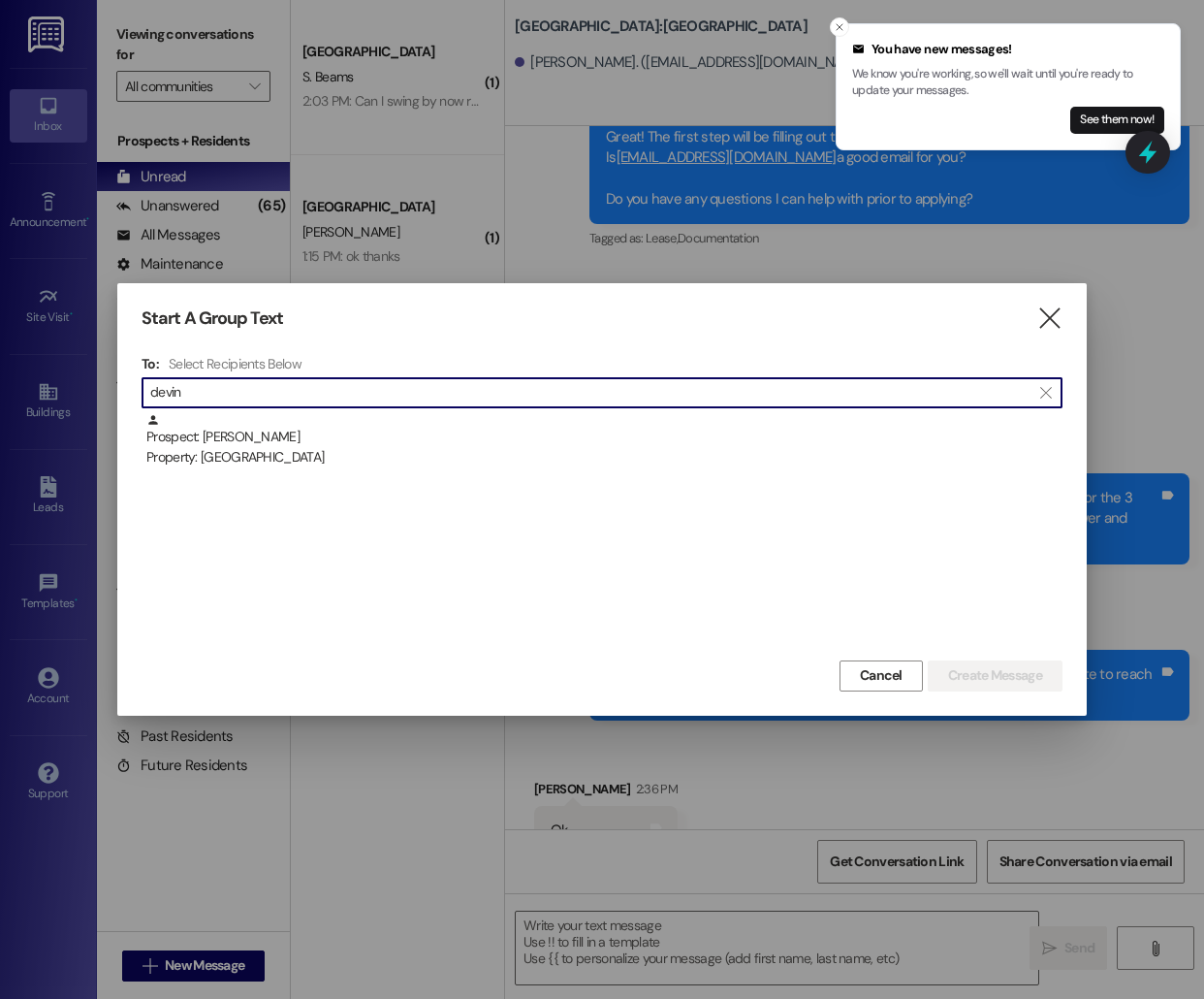
type input "devin"
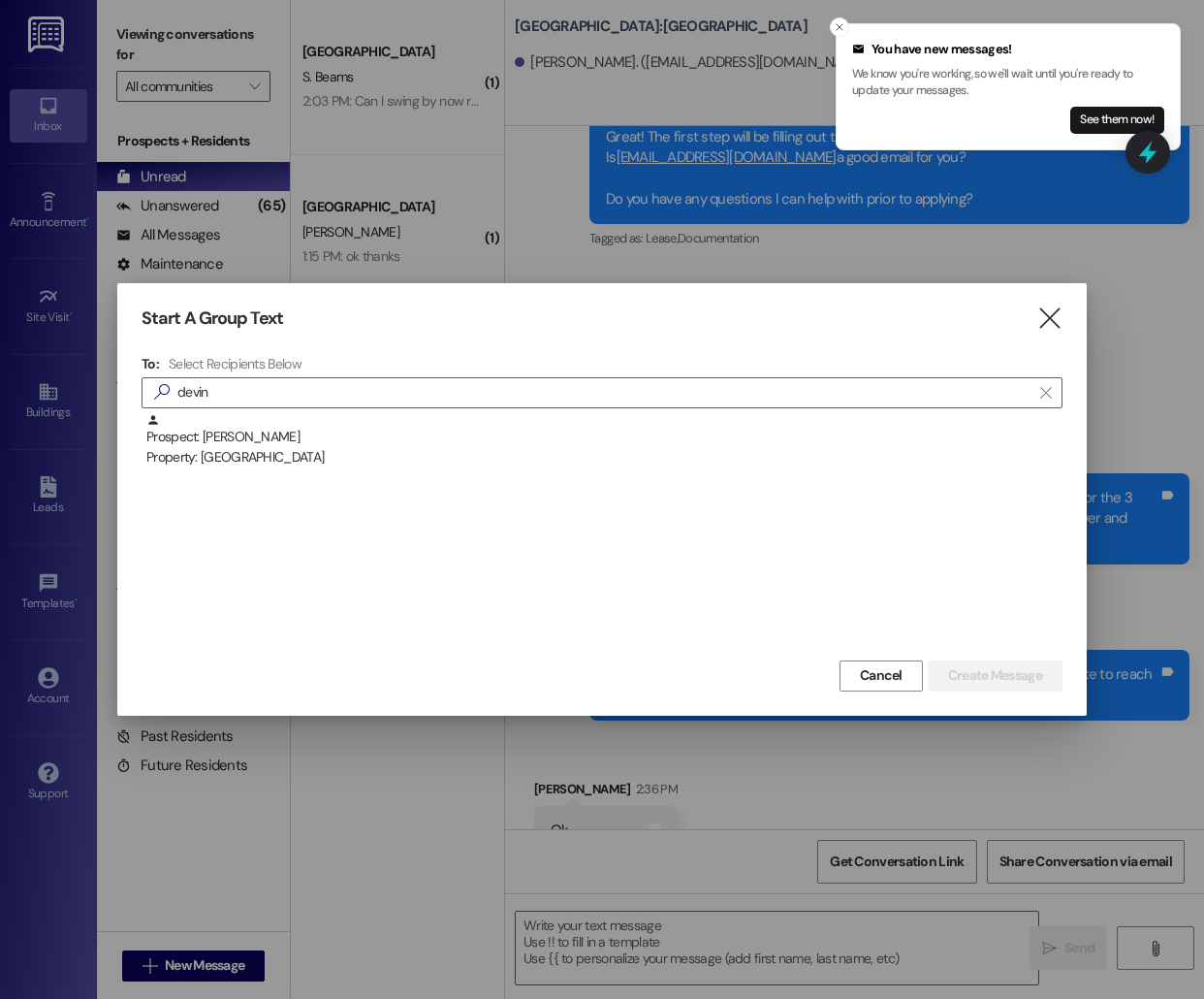
click at [510, 474] on div "Prospect: [PERSON_NAME] Property: [GEOGRAPHIC_DATA]" at bounding box center [602, 533] width 921 height 242
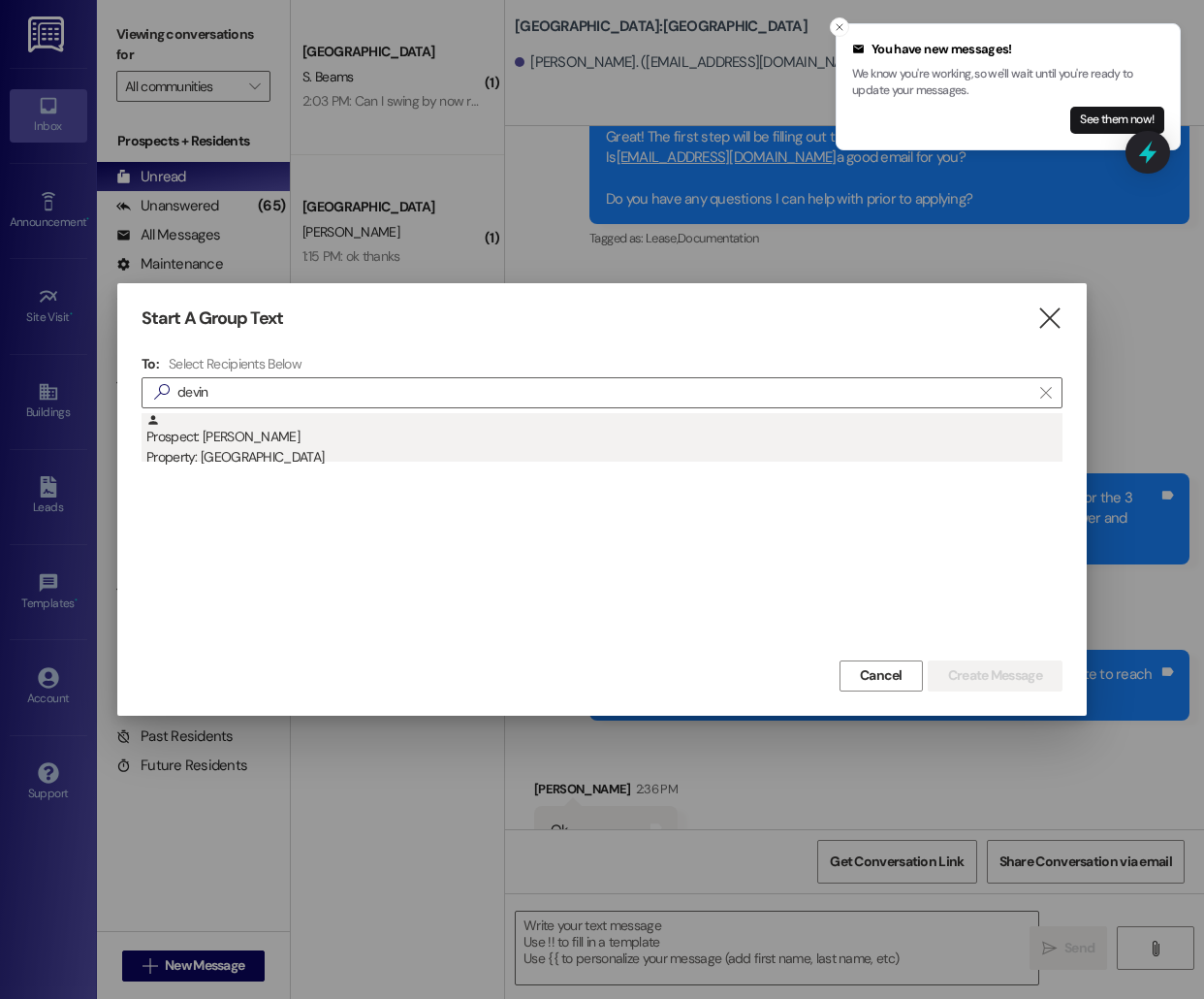
click at [509, 456] on div "Property: [GEOGRAPHIC_DATA]" at bounding box center [604, 457] width 916 height 20
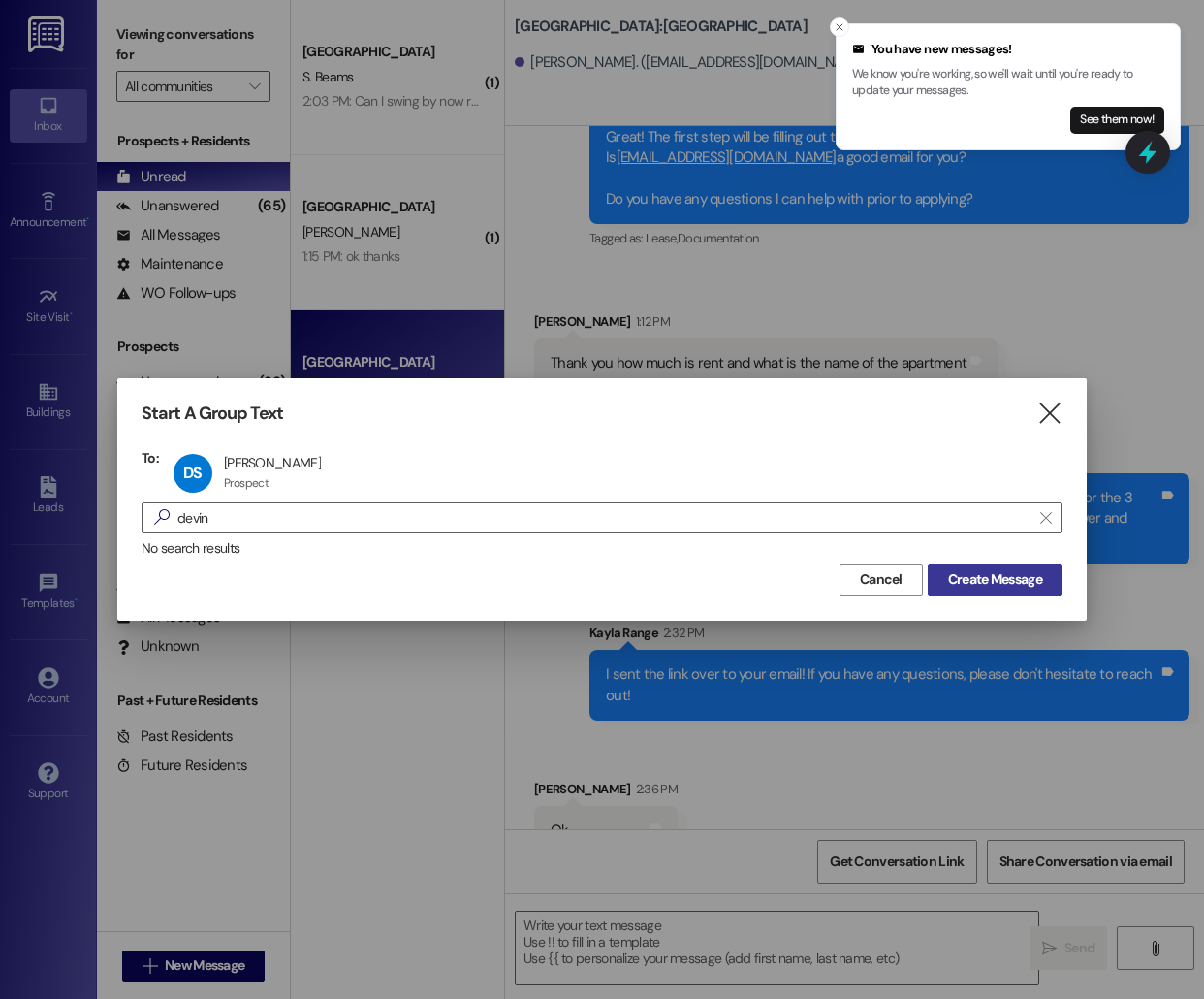
click at [992, 574] on span "Create Message" at bounding box center [995, 579] width 94 height 20
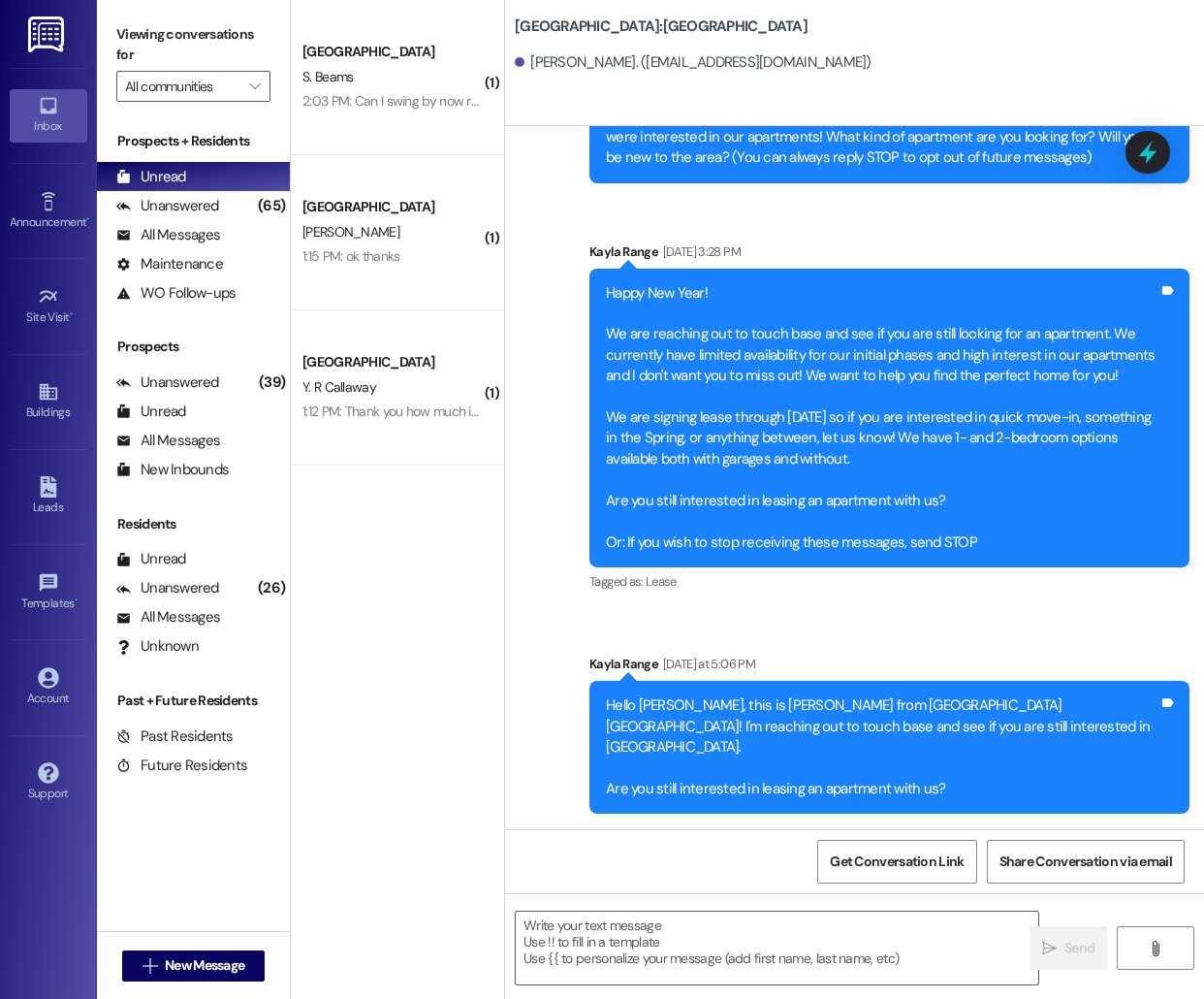
scroll to position [122, 0]
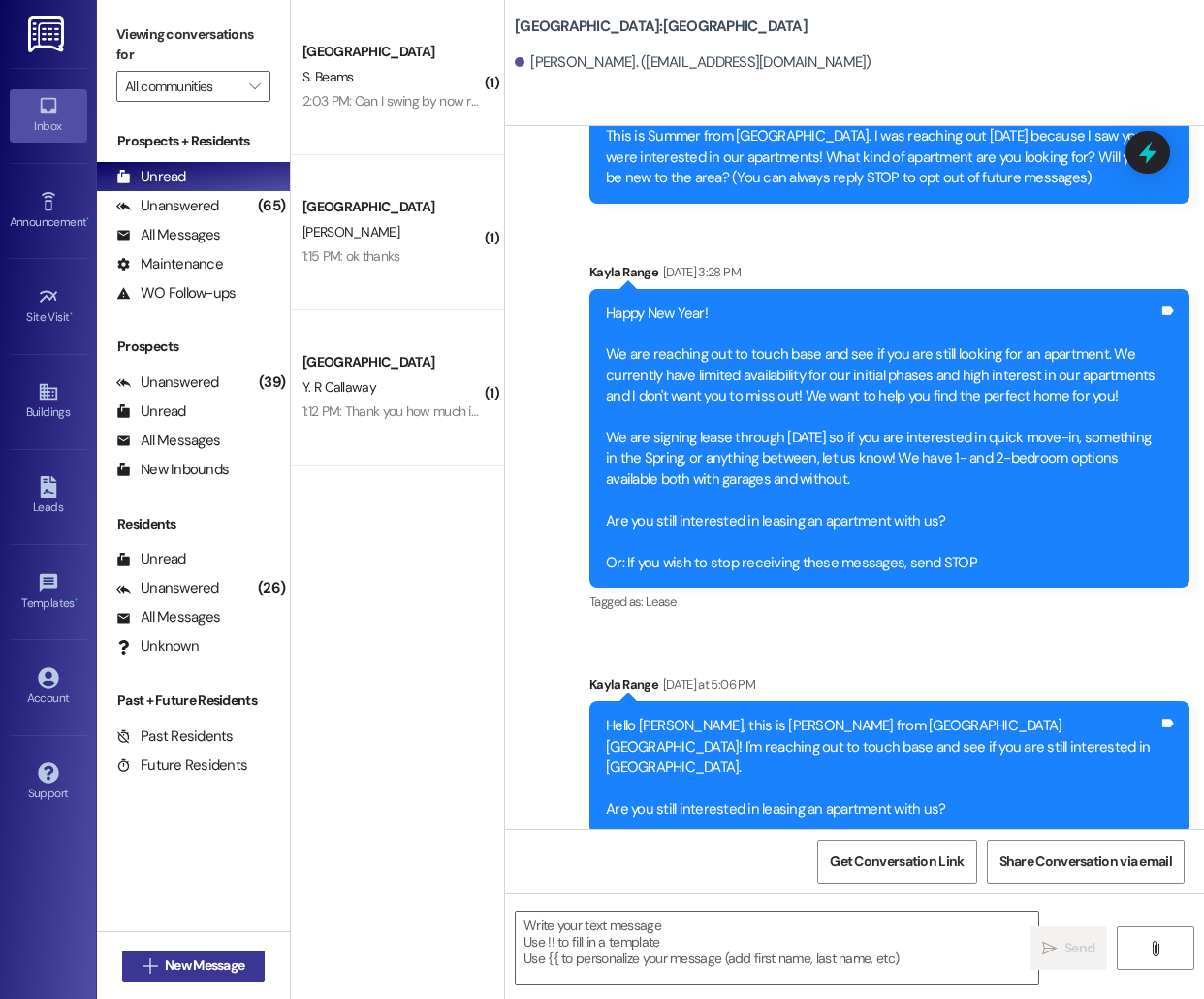
click at [216, 966] on span "New Message" at bounding box center [204, 965] width 80 height 20
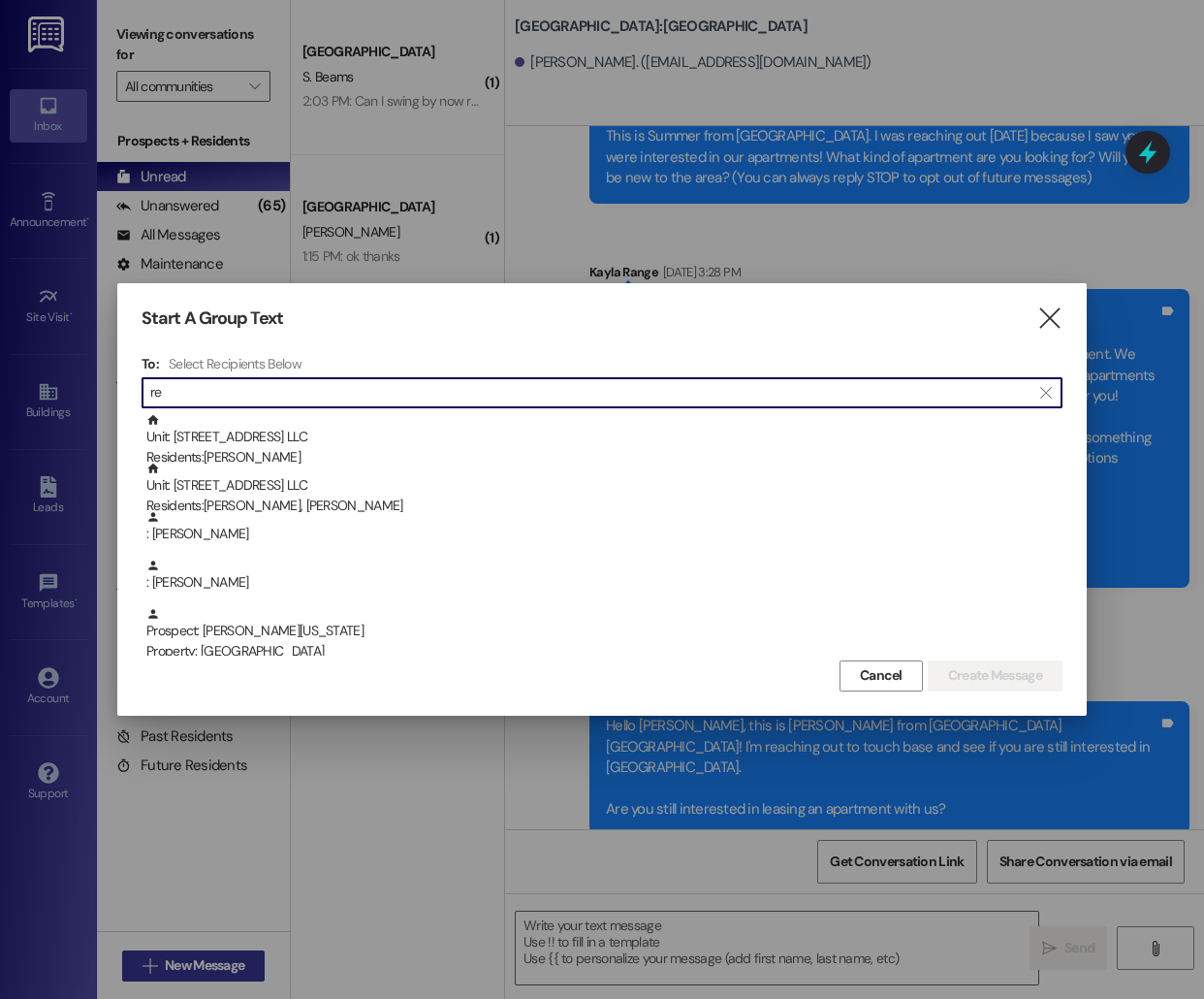
type input "r"
